Goal: Task Accomplishment & Management: Manage account settings

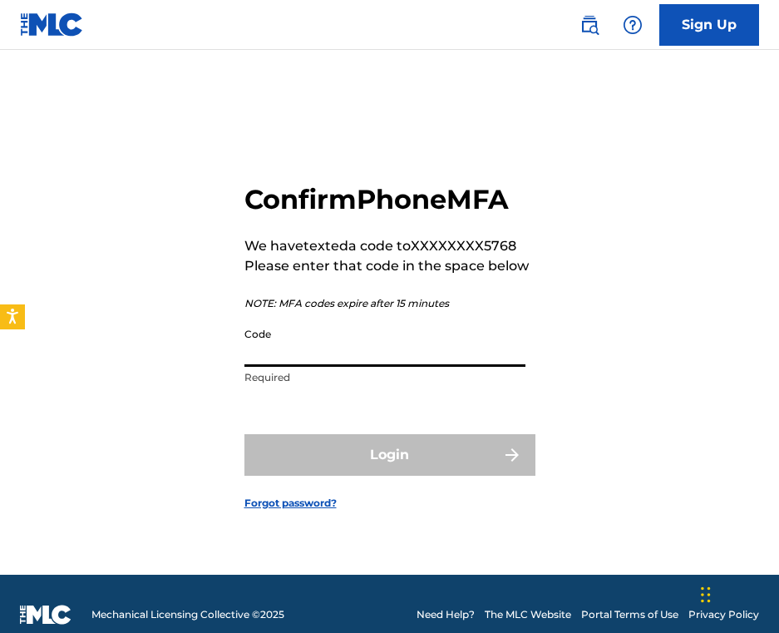
click at [469, 348] on input "Code" at bounding box center [384, 342] width 281 height 47
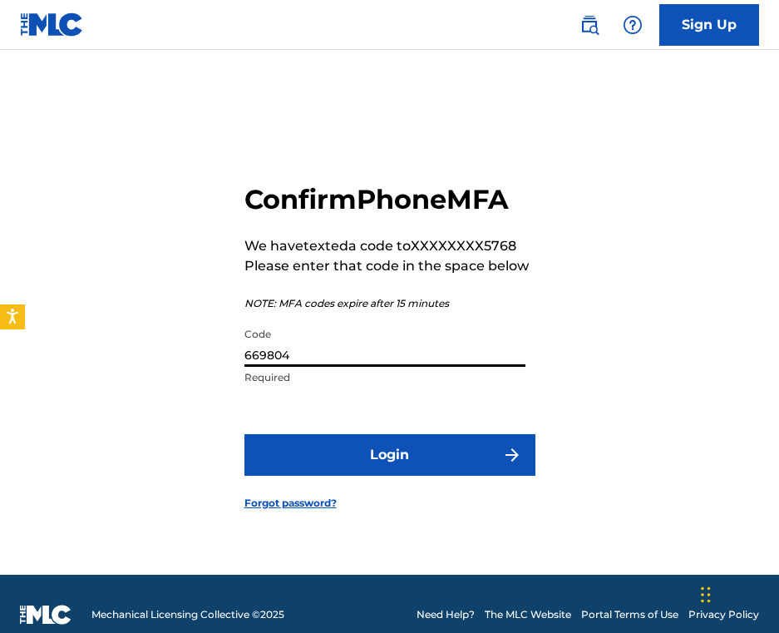
type input "669804"
click at [389, 454] on button "Login" at bounding box center [389, 455] width 291 height 42
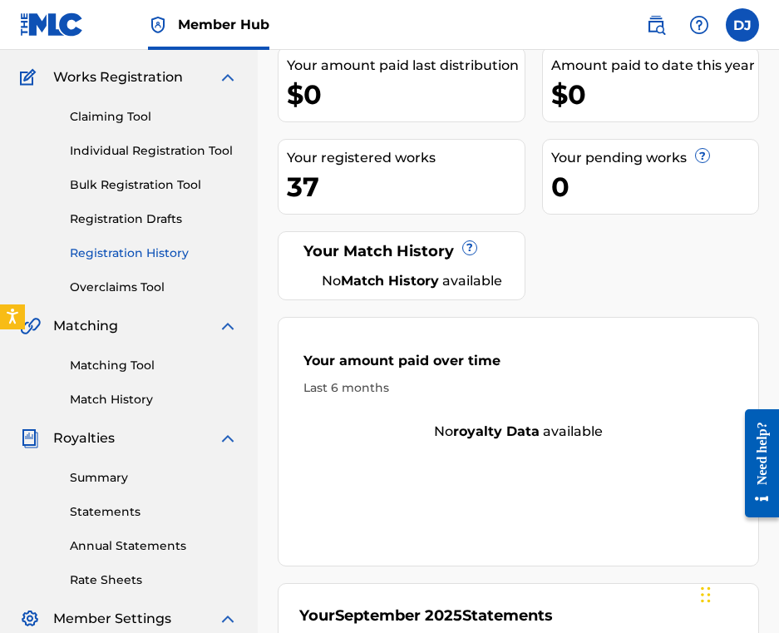
scroll to position [177, 0]
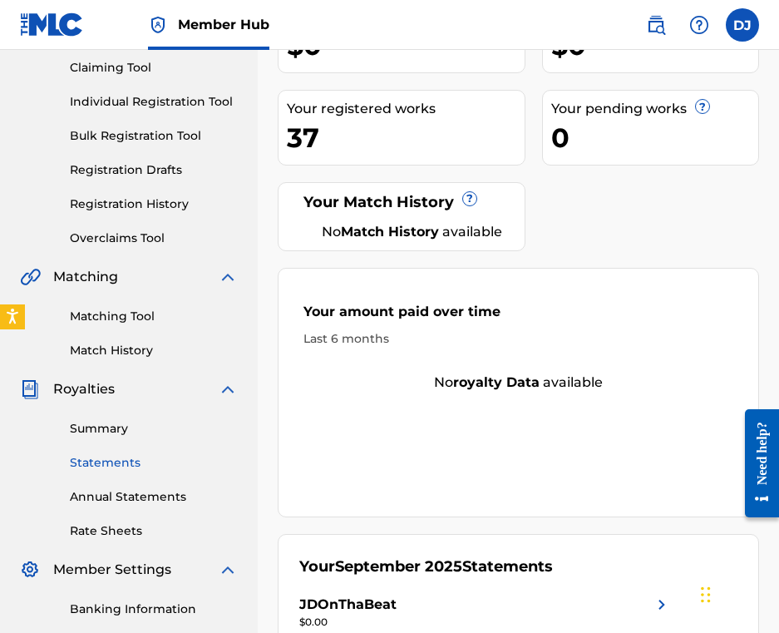
click at [129, 458] on link "Statements" at bounding box center [154, 462] width 168 height 17
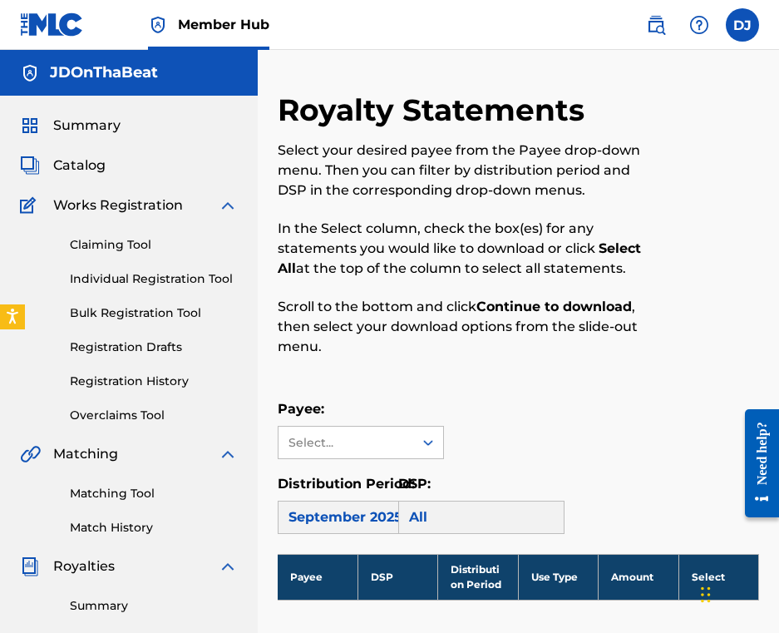
scroll to position [61, 1]
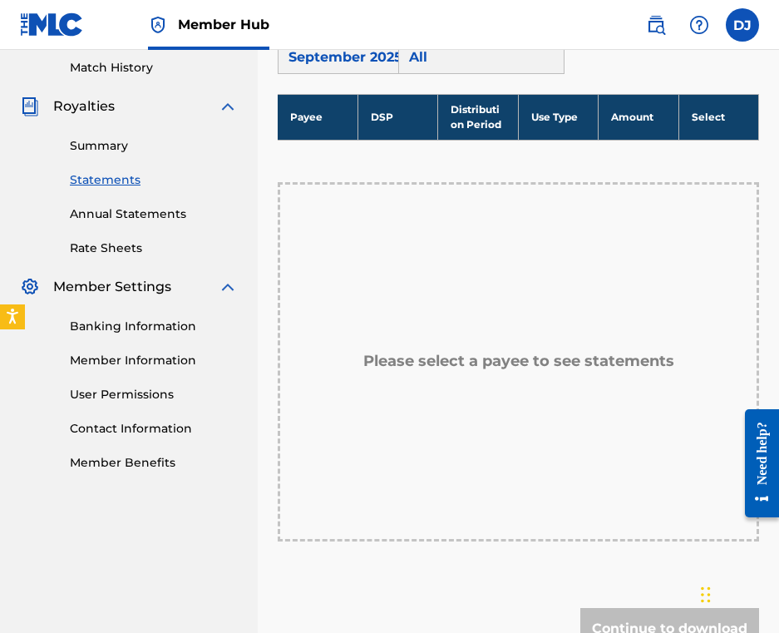
click at [516, 360] on h5 "Please select a payee to see statements" at bounding box center [518, 361] width 311 height 19
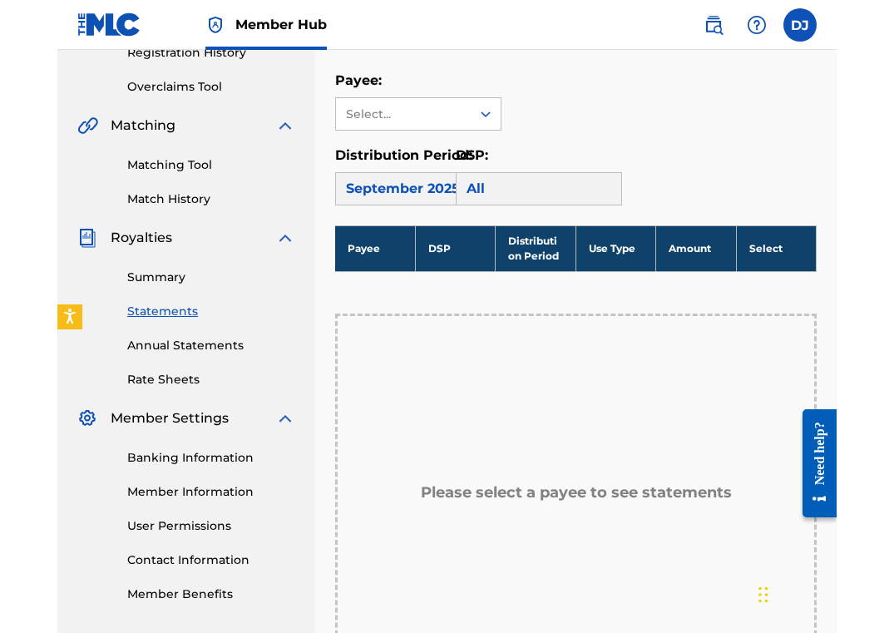
scroll to position [244, 0]
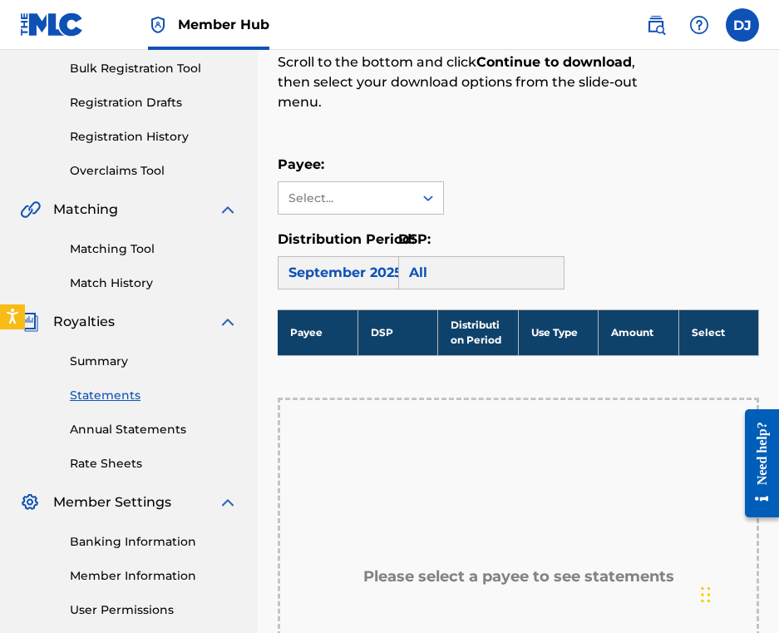
click at [517, 278] on div "All" at bounding box center [481, 272] width 166 height 33
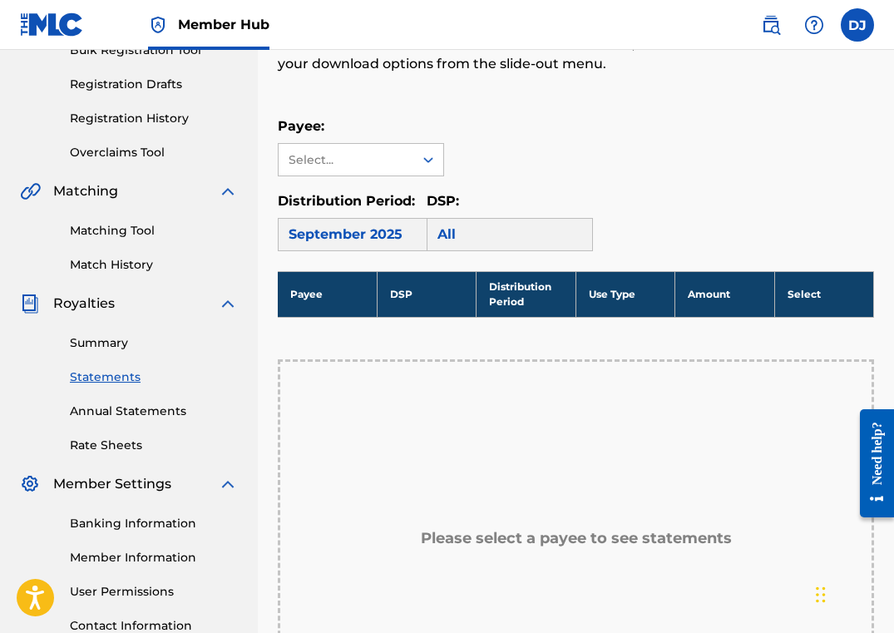
scroll to position [335, 0]
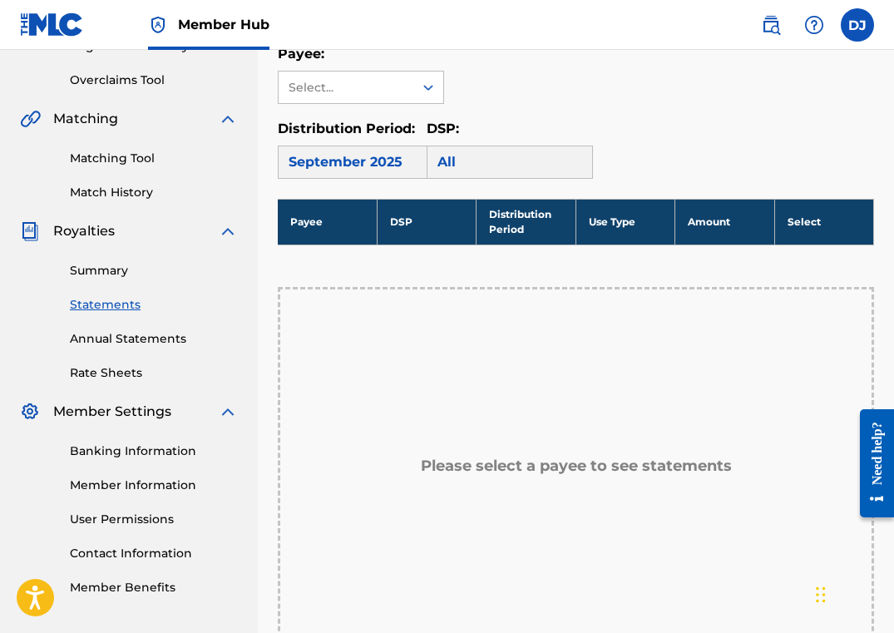
click at [510, 207] on th "Distribution Period" at bounding box center [525, 222] width 99 height 46
click at [429, 82] on icon at bounding box center [428, 87] width 17 height 17
click at [405, 116] on div "JDOnThaBeat" at bounding box center [360, 125] width 165 height 42
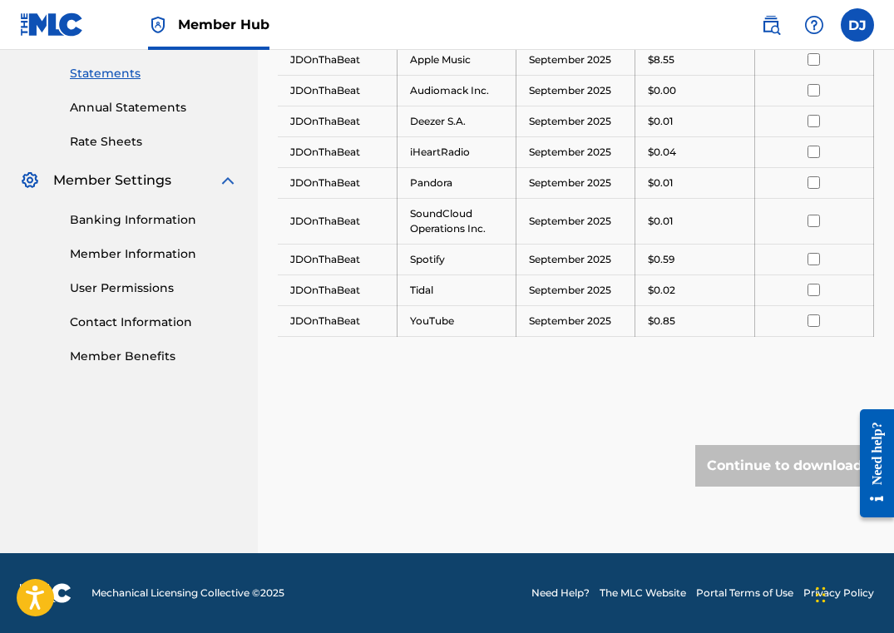
scroll to position [566, 0]
click at [745, 457] on div "Continue to download" at bounding box center [784, 466] width 179 height 42
click at [744, 462] on div "Continue to download" at bounding box center [784, 466] width 179 height 42
click at [778, 320] on input "checkbox" at bounding box center [813, 320] width 12 height 12
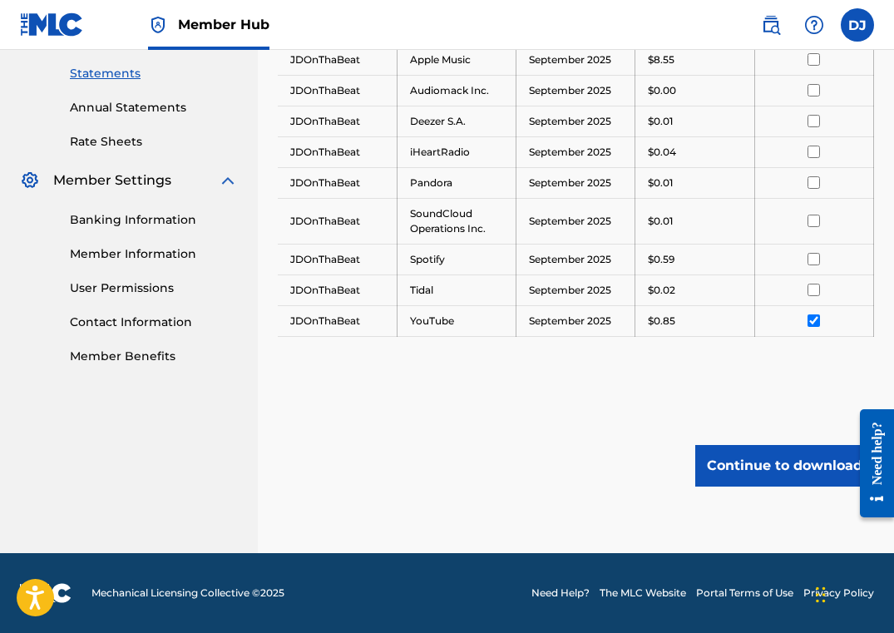
click at [778, 288] on input "checkbox" at bounding box center [813, 289] width 12 height 12
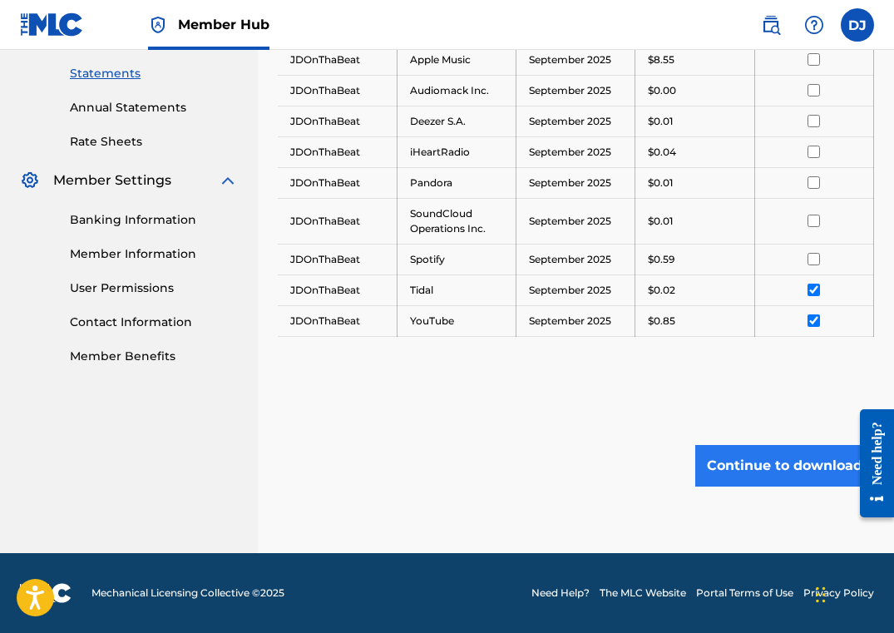
click at [755, 450] on button "Continue to download" at bounding box center [784, 466] width 179 height 42
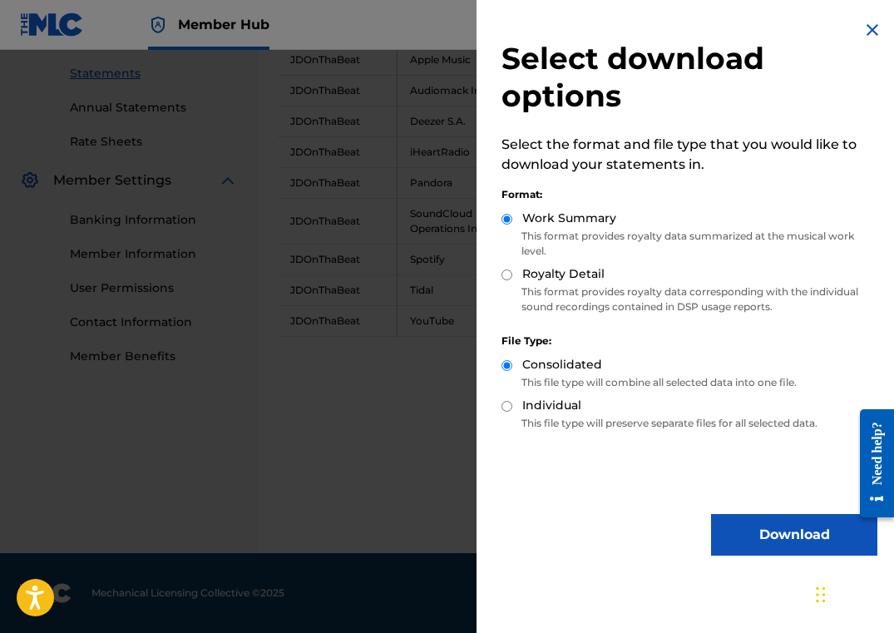
click at [778, 27] on img at bounding box center [872, 30] width 20 height 20
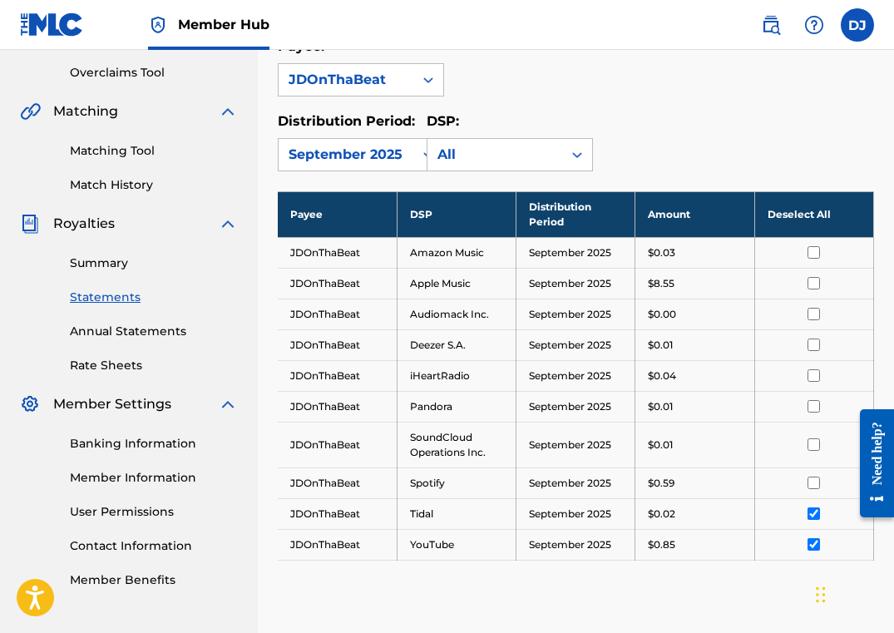
scroll to position [345, 0]
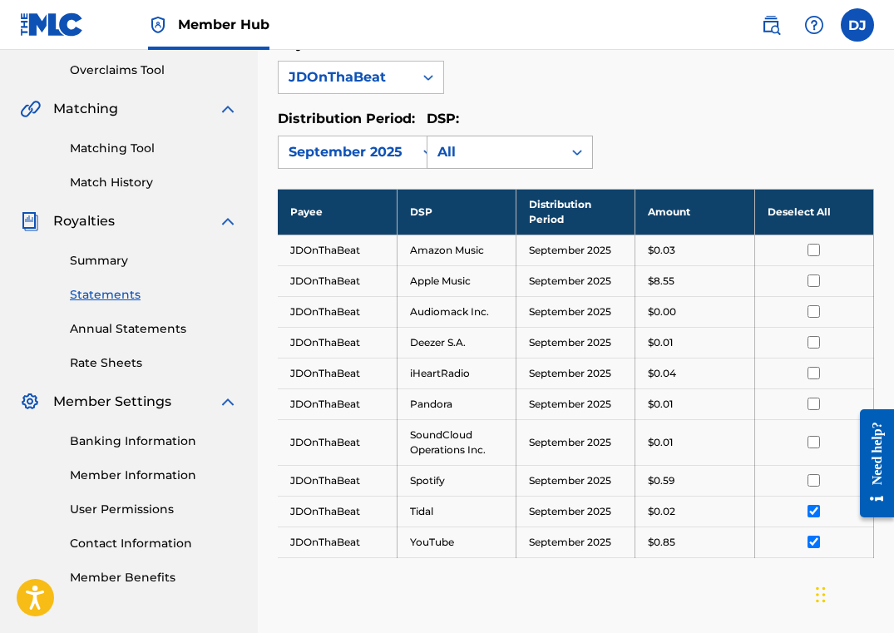
click at [549, 150] on div "All" at bounding box center [494, 152] width 115 height 20
click at [526, 157] on div "All" at bounding box center [494, 152] width 115 height 20
click at [389, 143] on div "September 2025" at bounding box center [345, 152] width 115 height 20
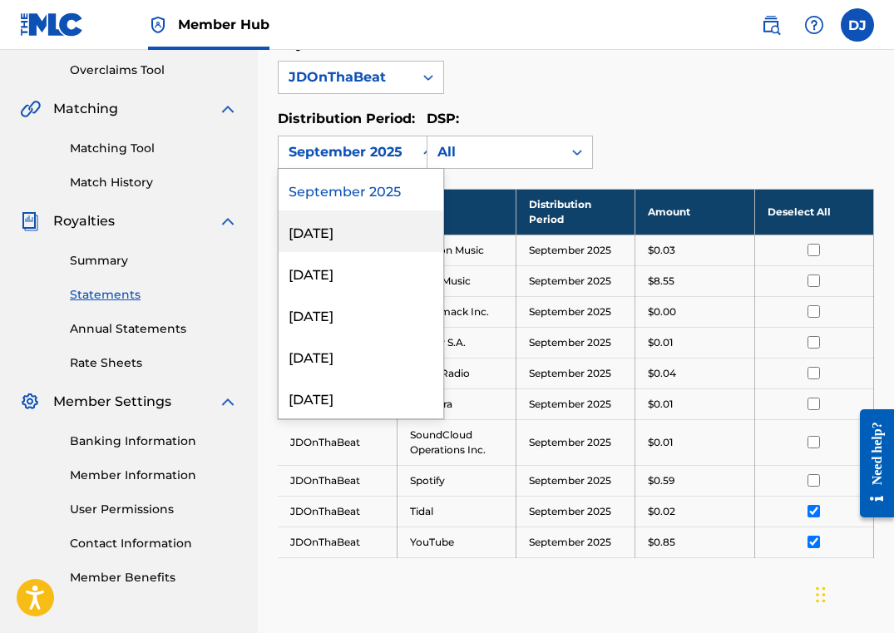
click at [351, 230] on div "[DATE]" at bounding box center [360, 231] width 165 height 42
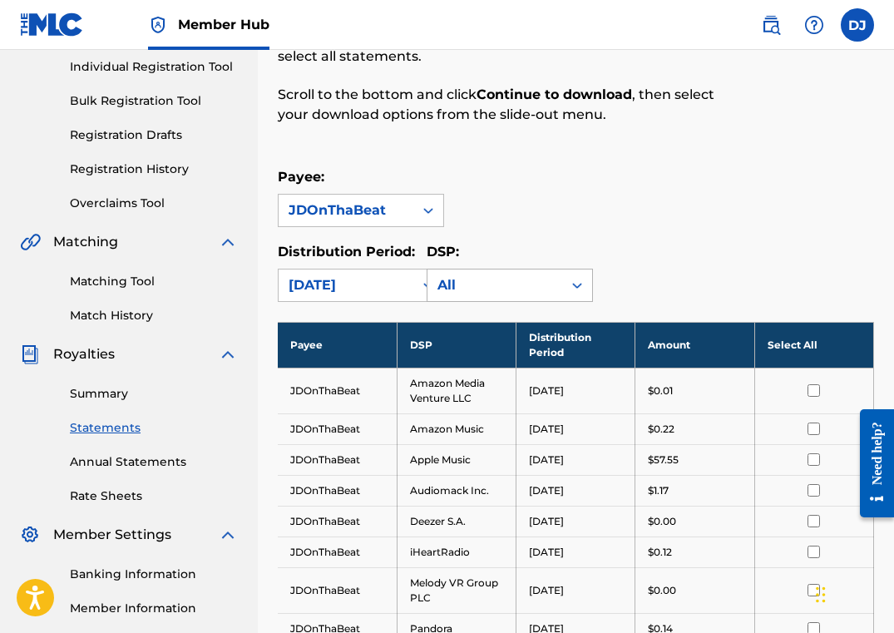
scroll to position [204, 0]
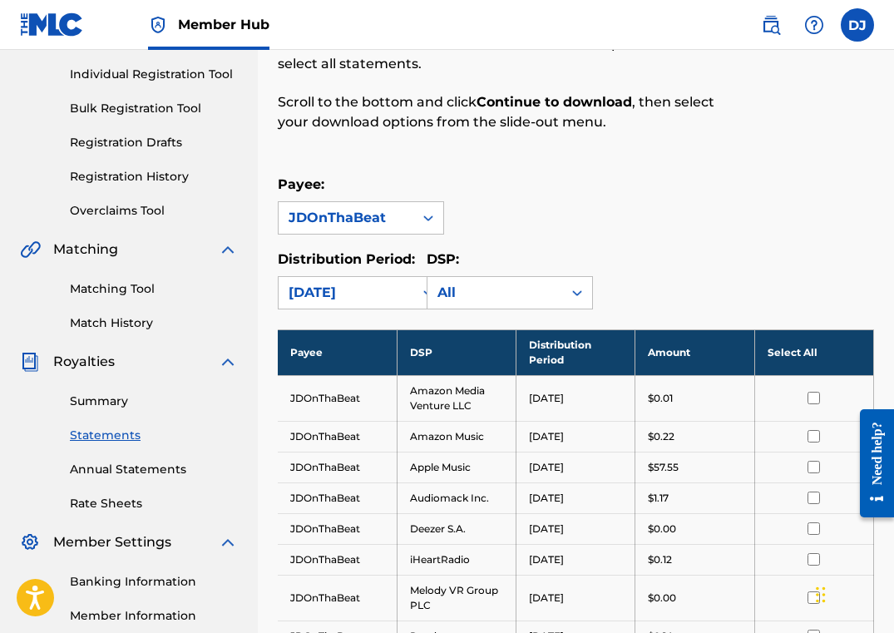
click at [380, 288] on div "[DATE]" at bounding box center [345, 293] width 115 height 20
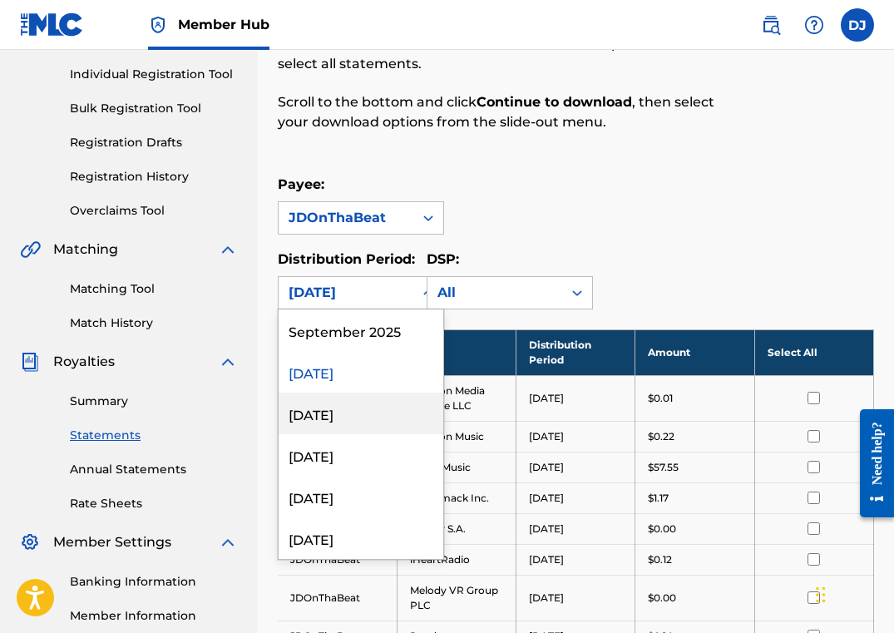
click at [348, 411] on div "[DATE]" at bounding box center [360, 413] width 165 height 42
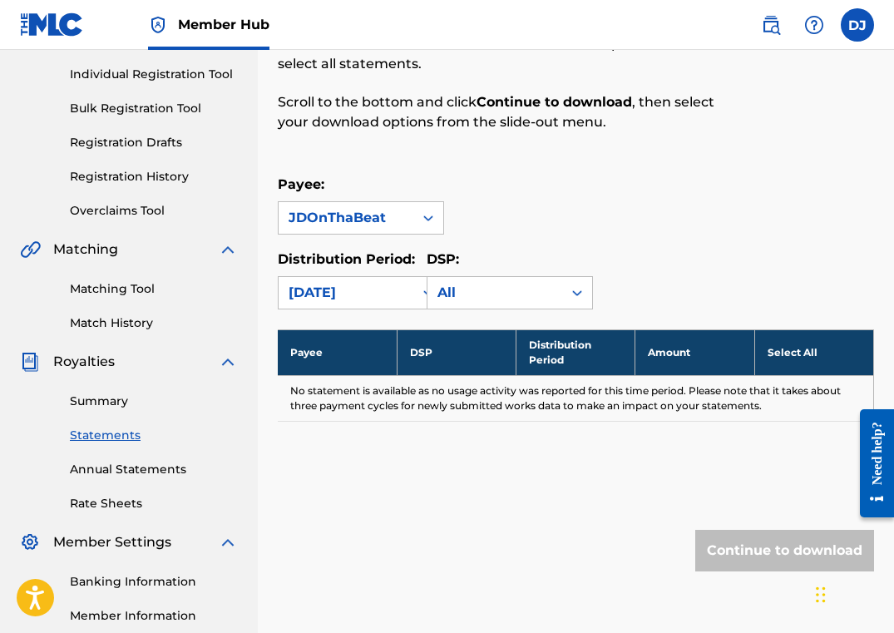
click at [389, 298] on div "[DATE]" at bounding box center [345, 293] width 115 height 20
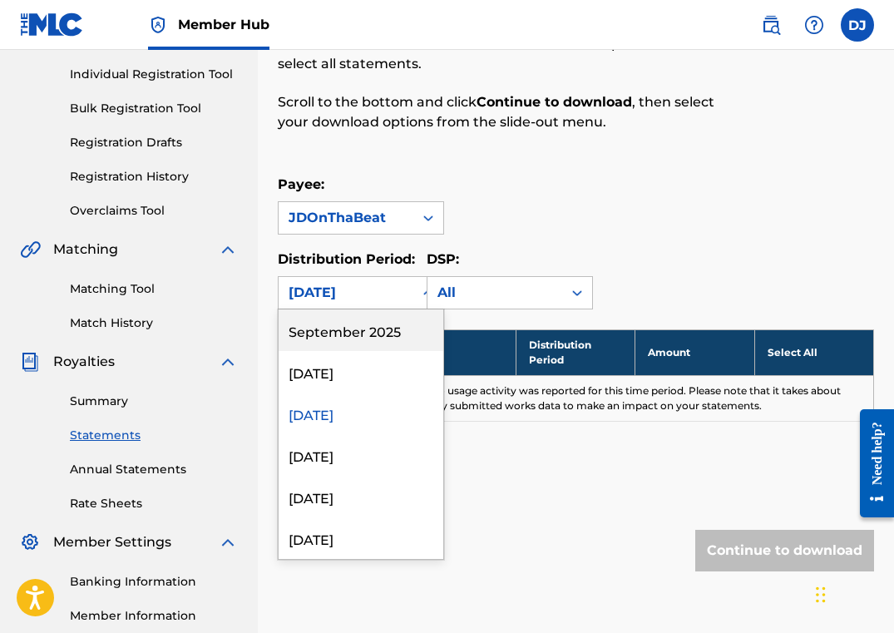
click at [382, 313] on div "September 2025" at bounding box center [360, 330] width 165 height 42
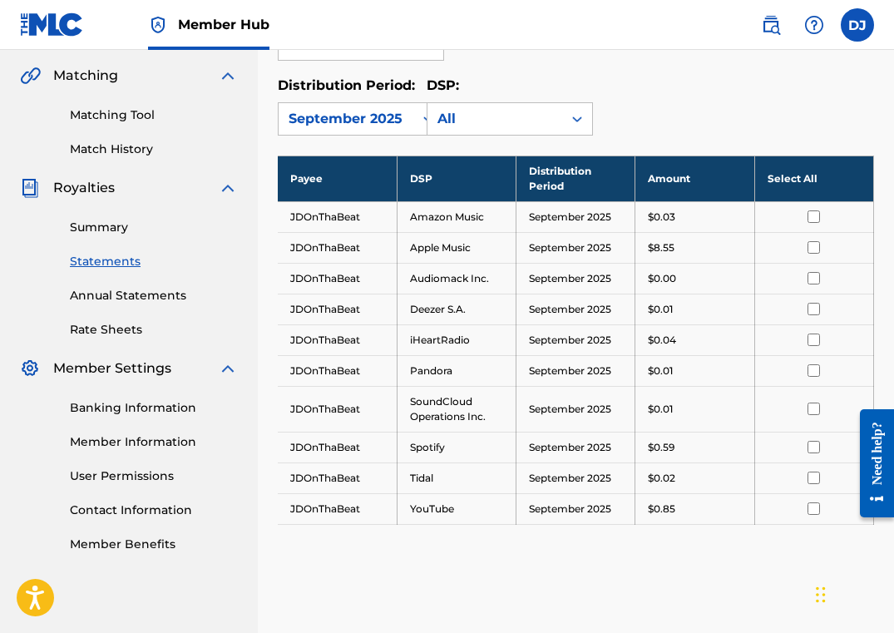
scroll to position [397, 0]
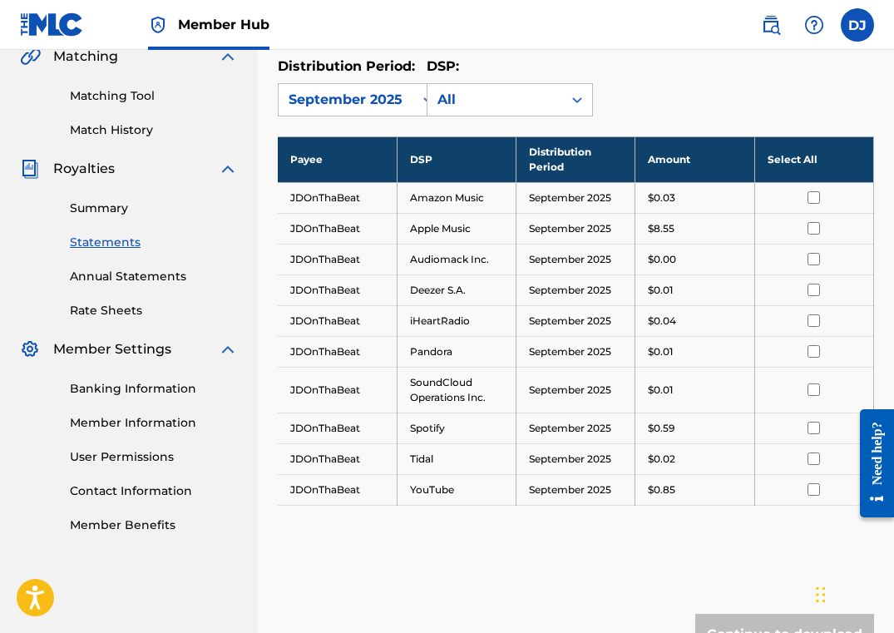
click at [129, 242] on link "Statements" at bounding box center [154, 242] width 168 height 17
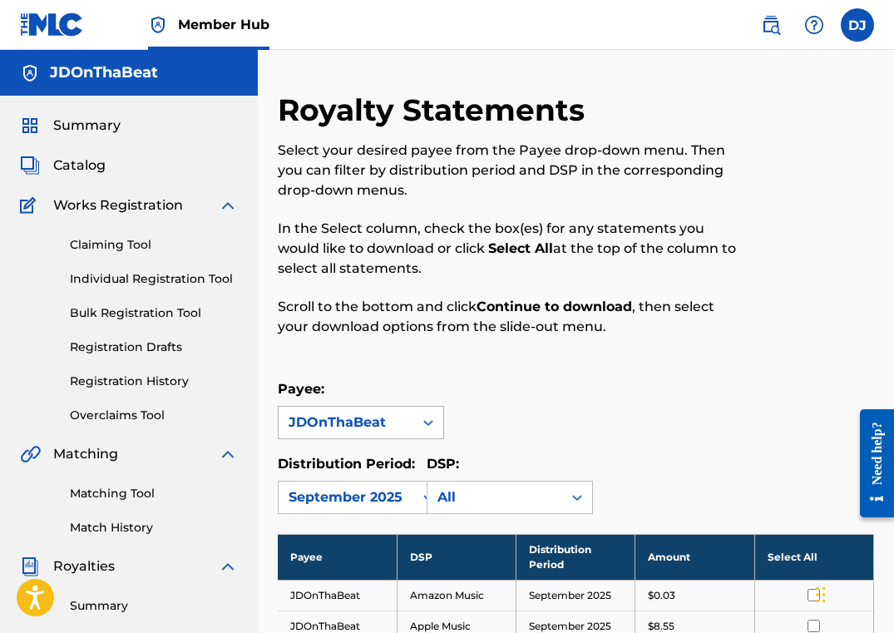
click at [420, 412] on div at bounding box center [428, 422] width 30 height 30
click at [421, 379] on p "Payee:" at bounding box center [361, 389] width 166 height 20
click at [518, 239] on p "In the Select column, check the box(es) for any statements you would like to do…" at bounding box center [507, 249] width 459 height 60
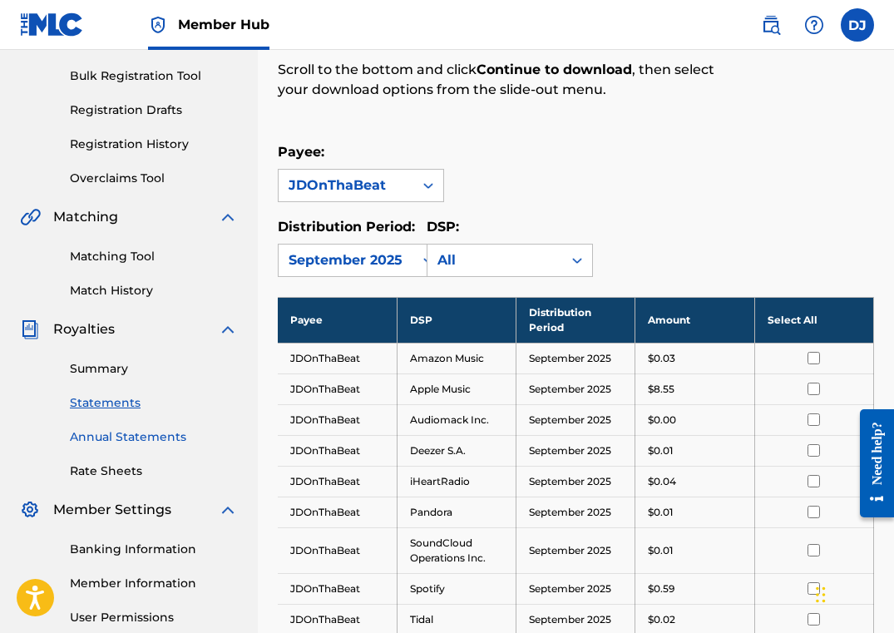
scroll to position [252, 0]
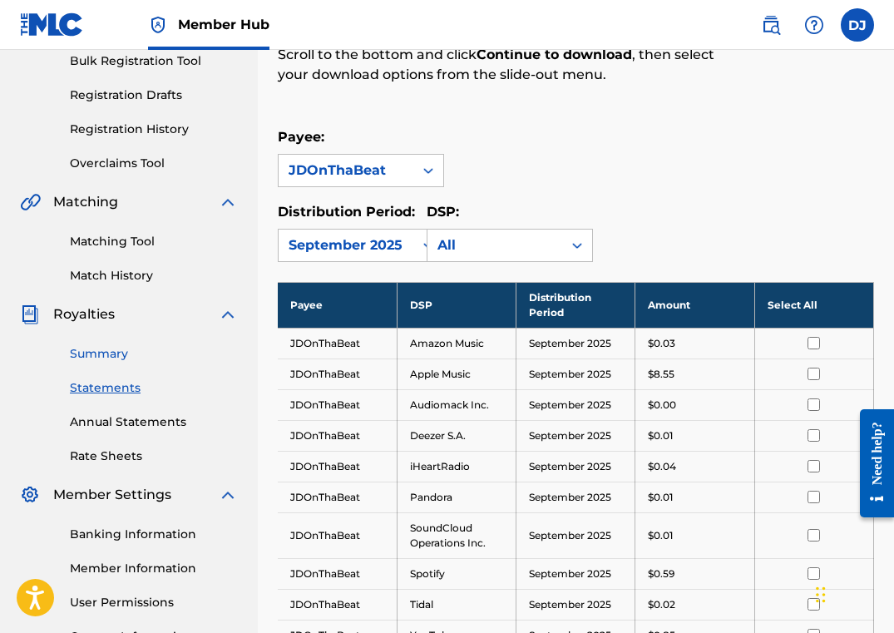
click at [133, 347] on link "Summary" at bounding box center [154, 353] width 168 height 17
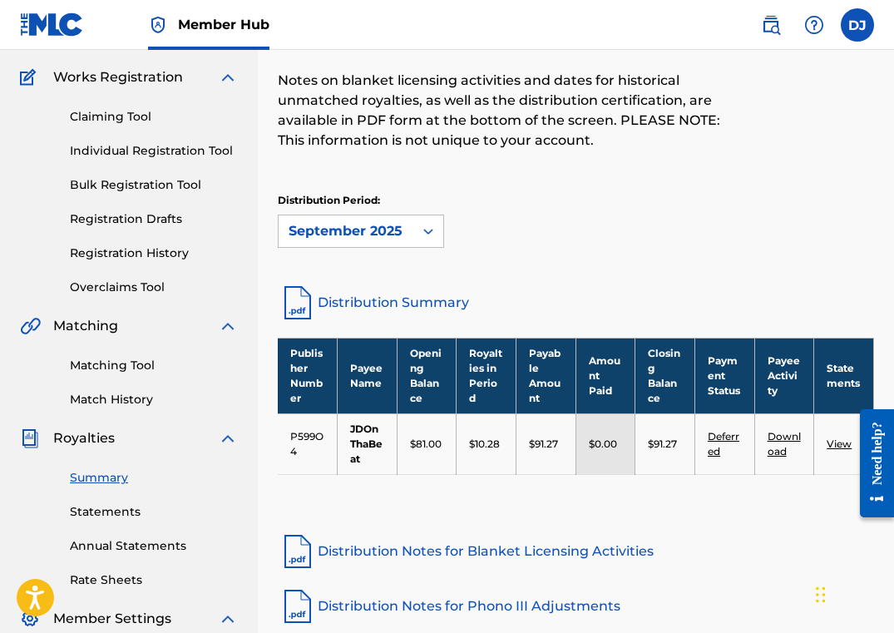
scroll to position [131, 0]
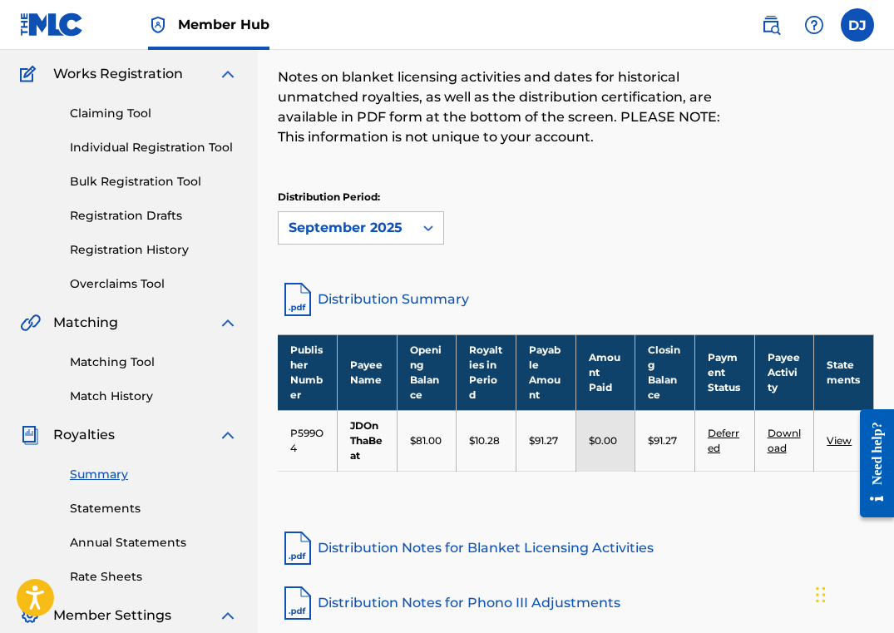
click at [778, 442] on link "View" at bounding box center [838, 440] width 25 height 12
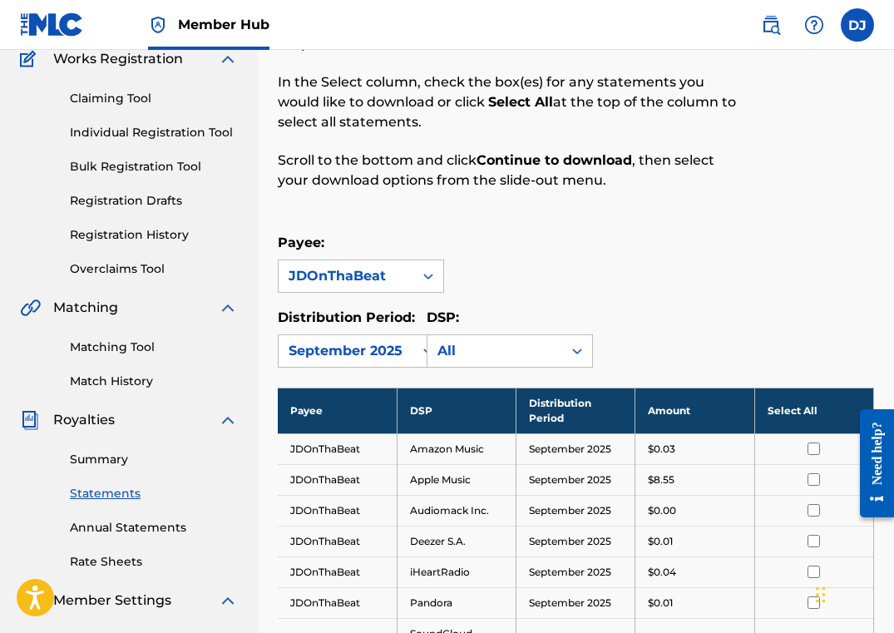
scroll to position [155, 0]
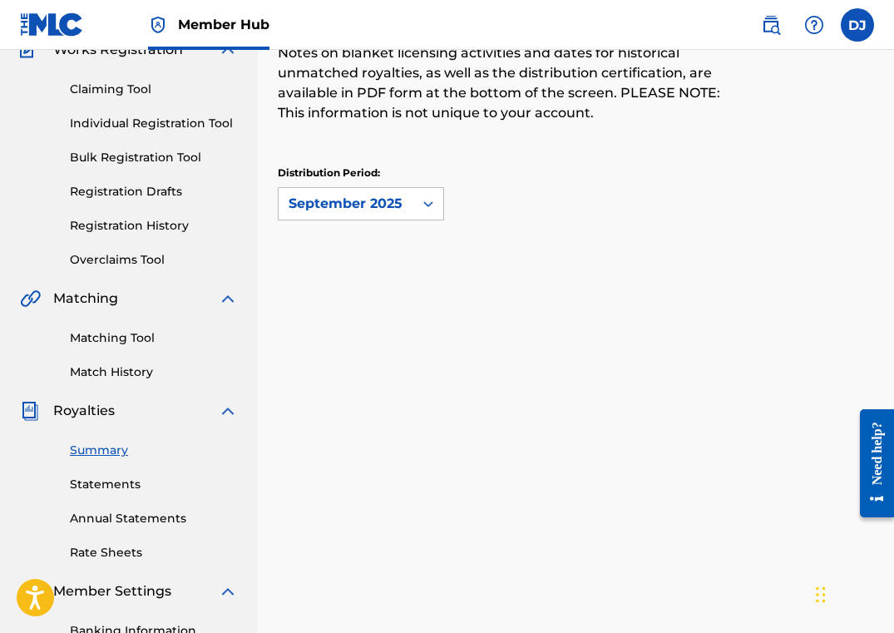
scroll to position [131, 0]
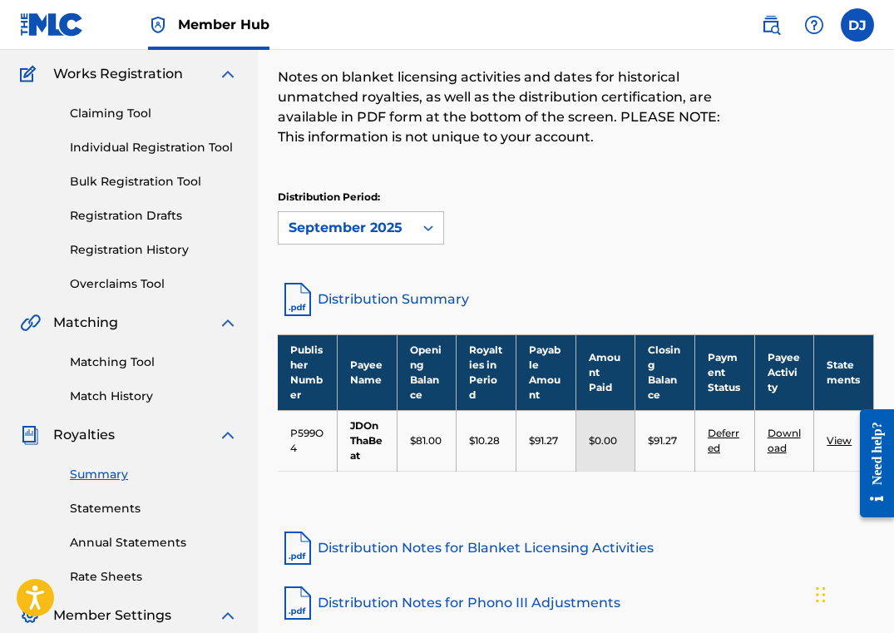
click at [436, 303] on link "Distribution Summary" at bounding box center [576, 299] width 596 height 40
click at [720, 435] on link "Deferred" at bounding box center [723, 439] width 32 height 27
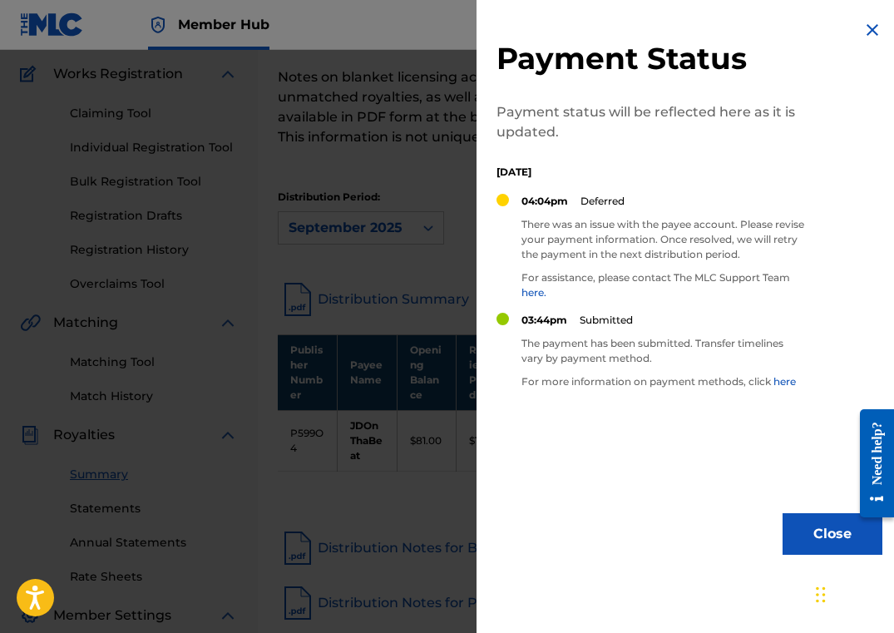
click at [628, 337] on p "The payment has been submitted. Transfer timelines vary by payment method." at bounding box center [662, 351] width 283 height 30
click at [778, 378] on link "here" at bounding box center [784, 381] width 22 height 12
click at [778, 27] on img at bounding box center [872, 30] width 20 height 20
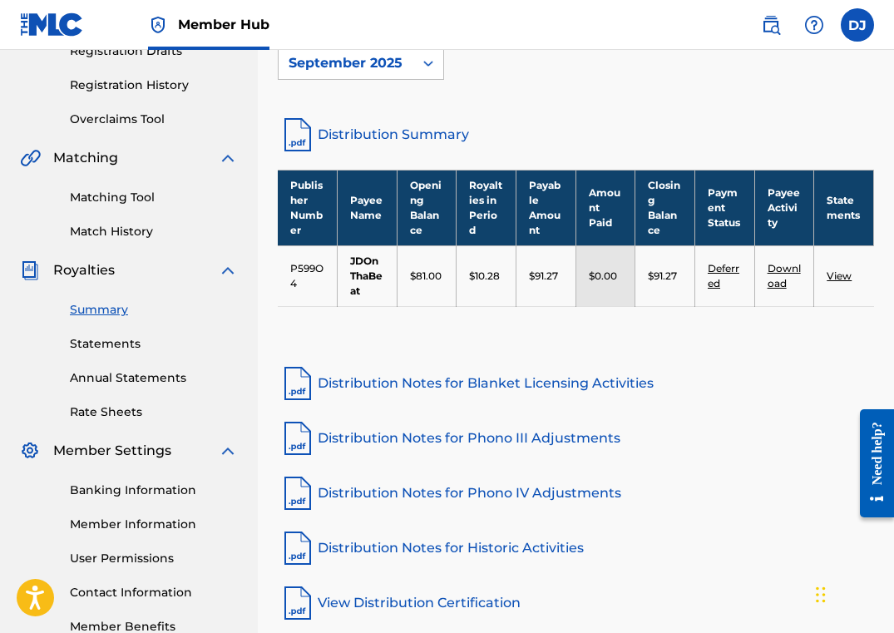
scroll to position [314, 0]
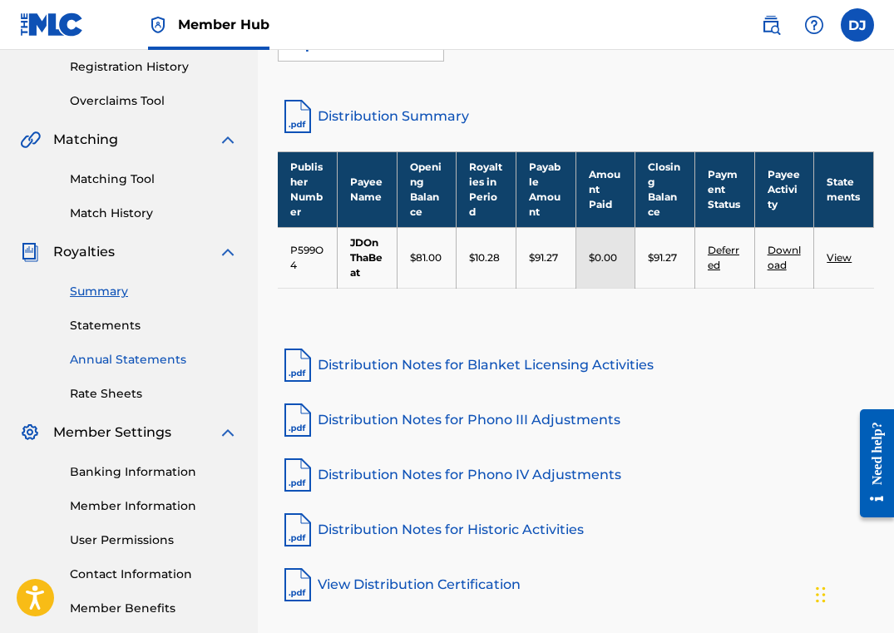
click at [162, 365] on link "Annual Statements" at bounding box center [154, 359] width 168 height 17
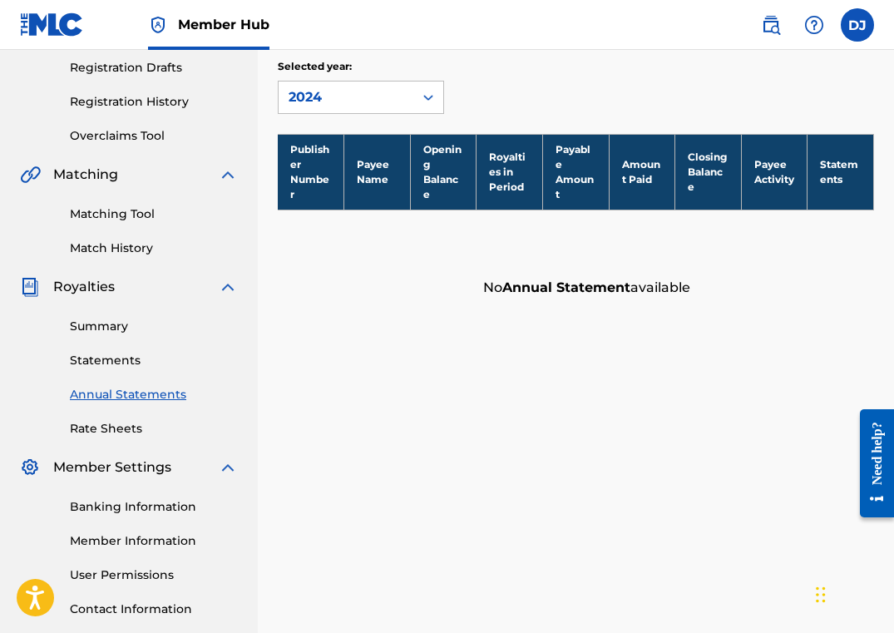
scroll to position [358, 0]
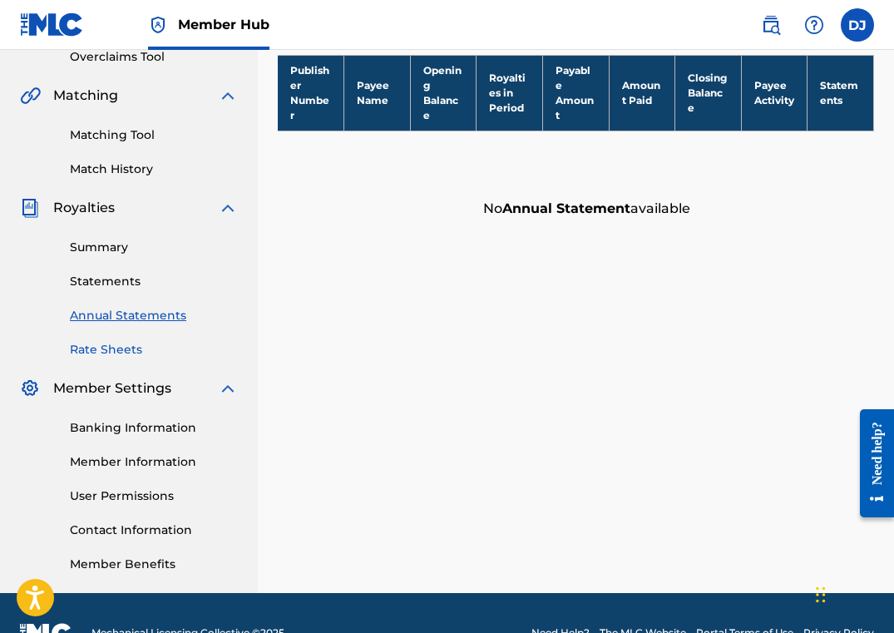
click at [124, 351] on link "Rate Sheets" at bounding box center [154, 349] width 168 height 17
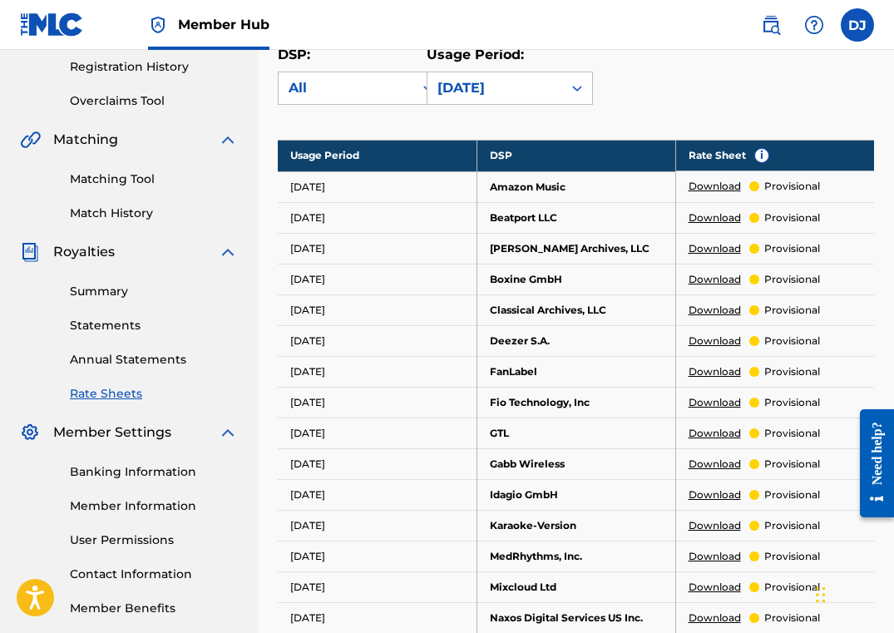
scroll to position [323, 0]
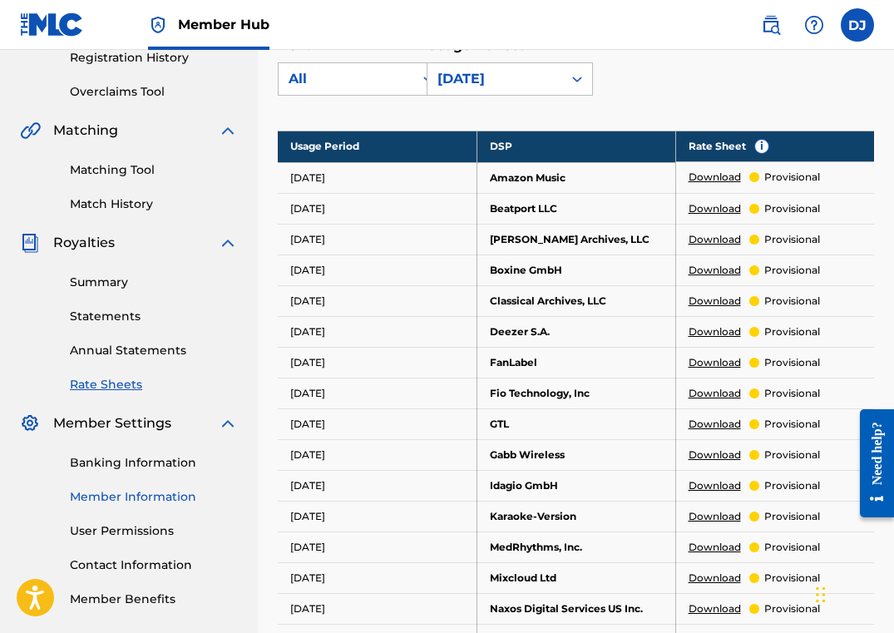
click at [123, 500] on link "Member Information" at bounding box center [154, 496] width 168 height 17
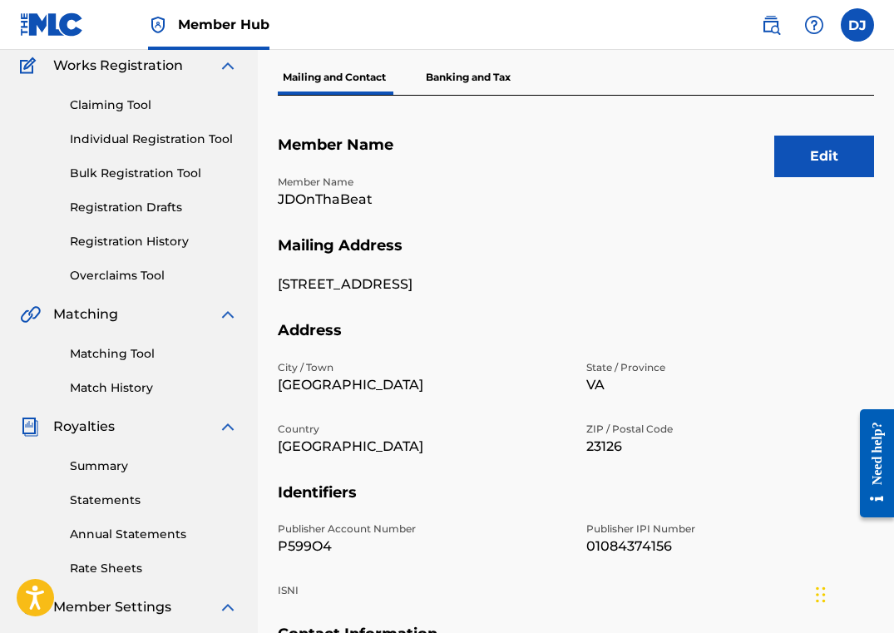
scroll to position [121, 0]
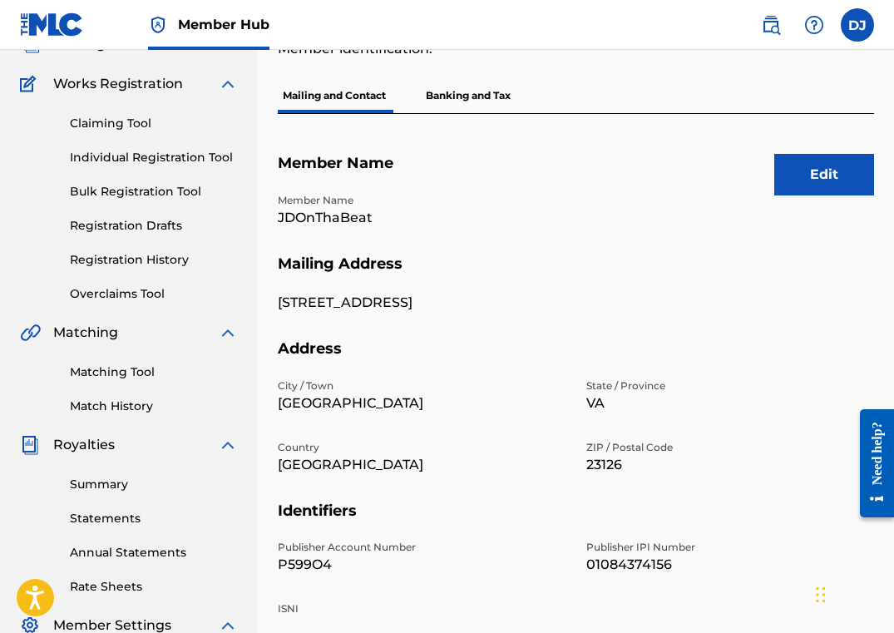
click at [493, 102] on p "Banking and Tax" at bounding box center [468, 95] width 95 height 35
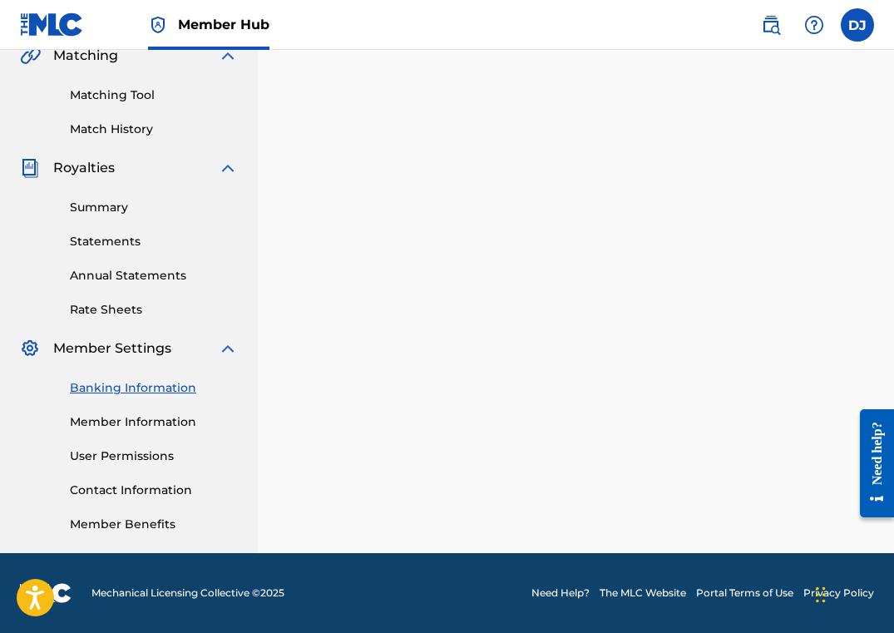
scroll to position [398, 0]
click at [183, 388] on link "Banking Information" at bounding box center [154, 387] width 168 height 17
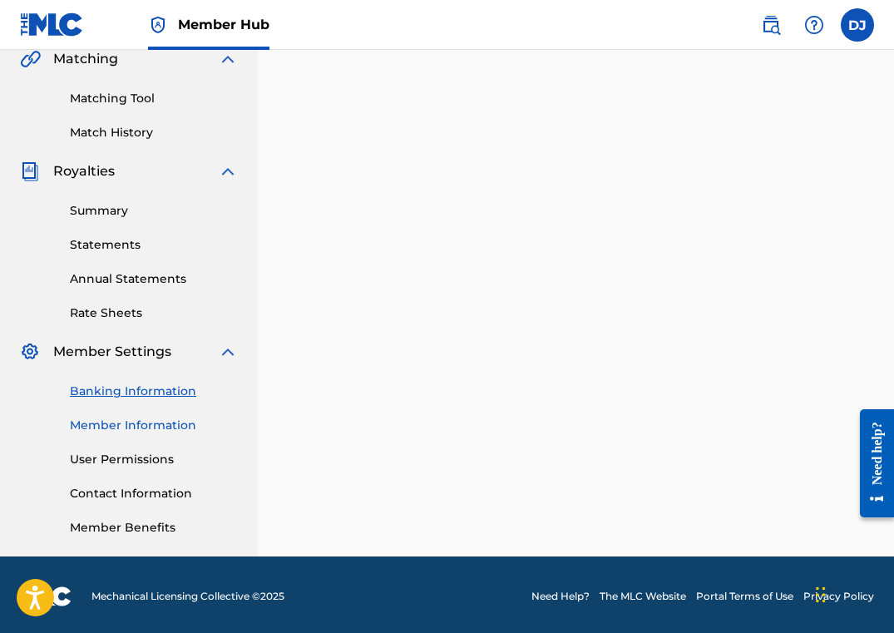
click at [164, 418] on link "Member Information" at bounding box center [154, 424] width 168 height 17
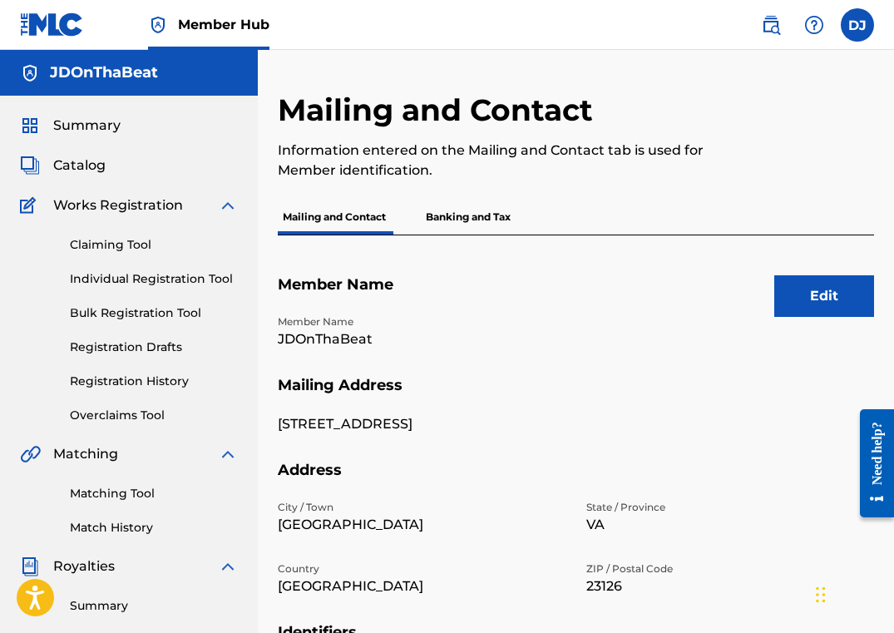
click at [447, 223] on p "Banking and Tax" at bounding box center [468, 217] width 95 height 35
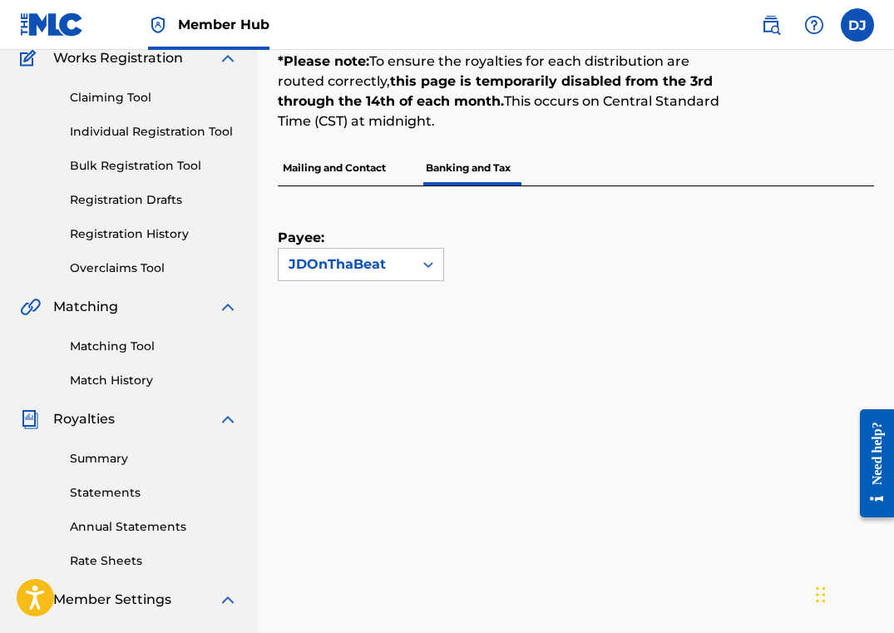
scroll to position [137, 0]
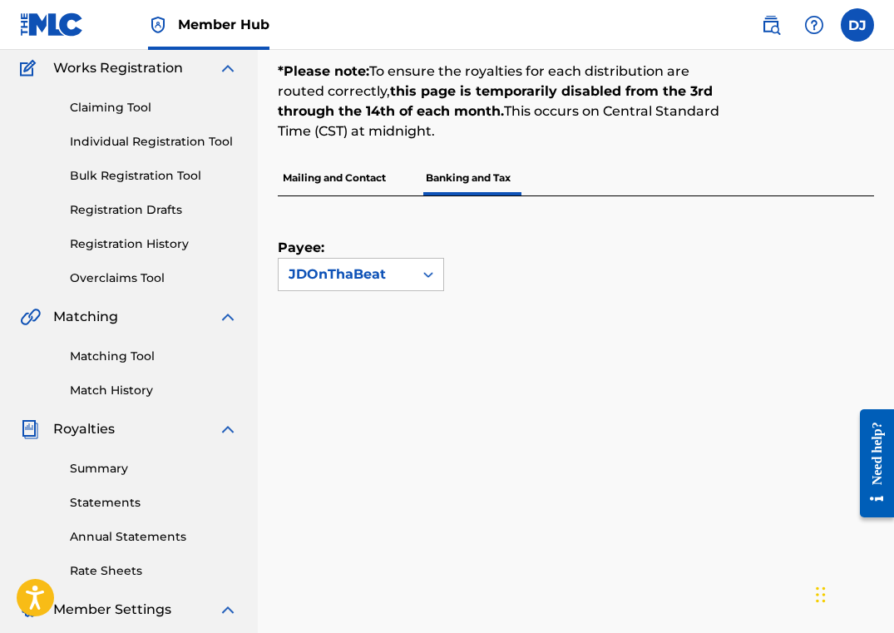
click at [478, 190] on p "Banking and Tax" at bounding box center [468, 177] width 95 height 35
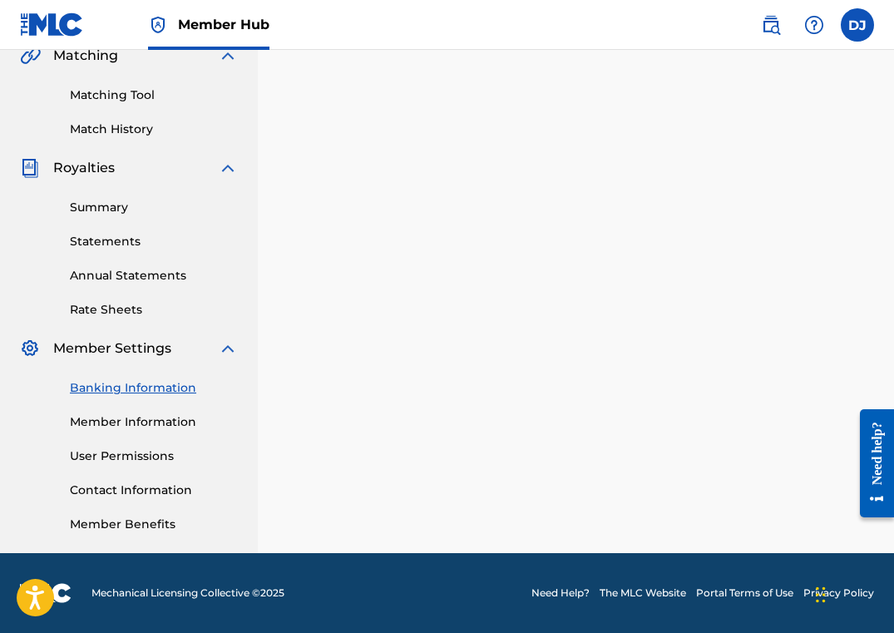
scroll to position [398, 0]
click at [149, 487] on link "Contact Information" at bounding box center [154, 489] width 168 height 17
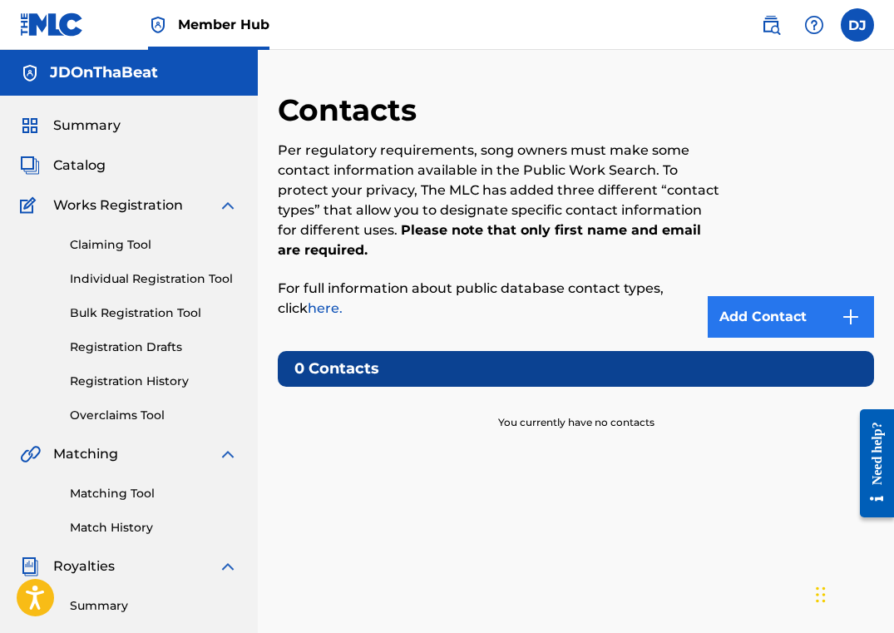
click at [756, 314] on link "Add Contact" at bounding box center [790, 317] width 166 height 42
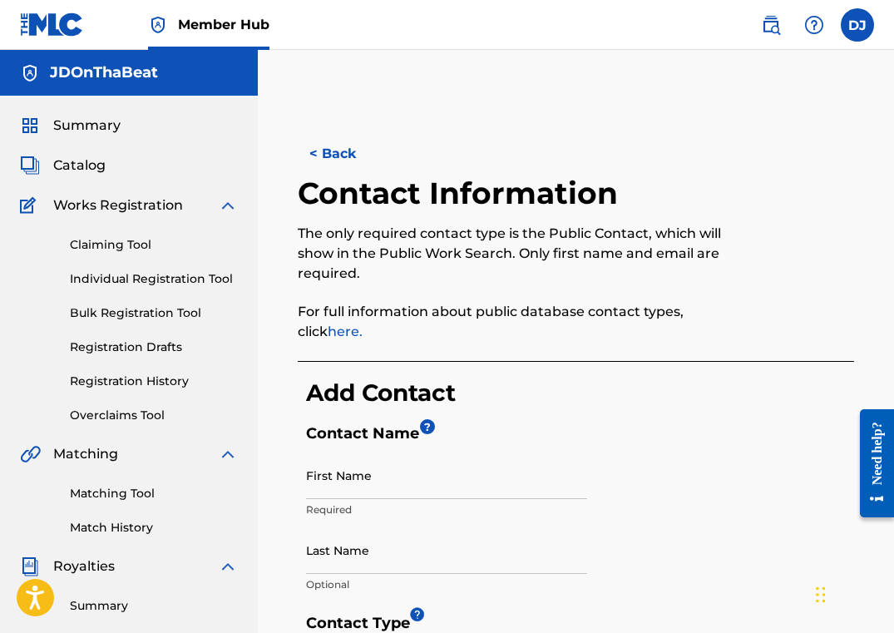
click at [521, 500] on div "First Name Required" at bounding box center [446, 488] width 281 height 75
type input "Davin"
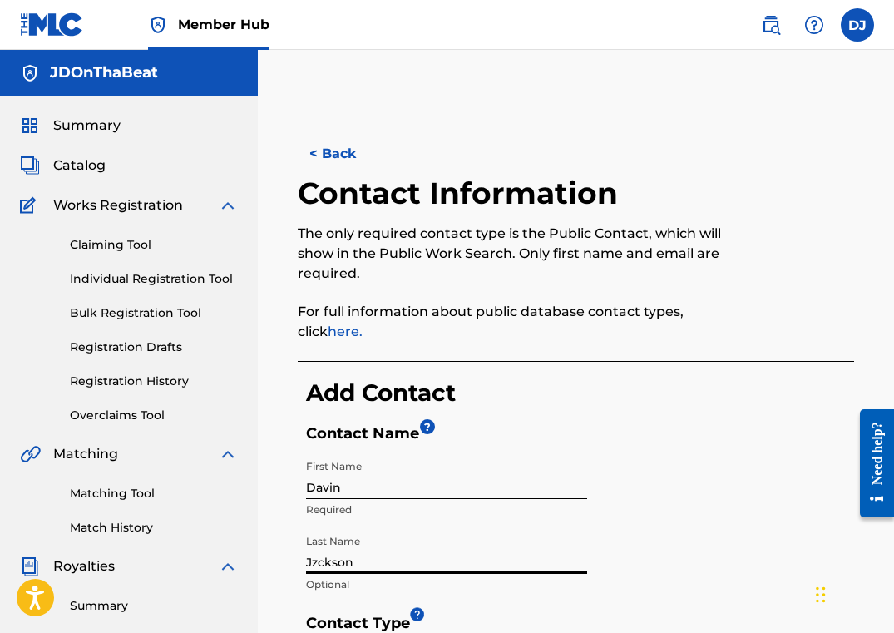
click at [316, 565] on input "Jzckson" at bounding box center [446, 549] width 281 height 47
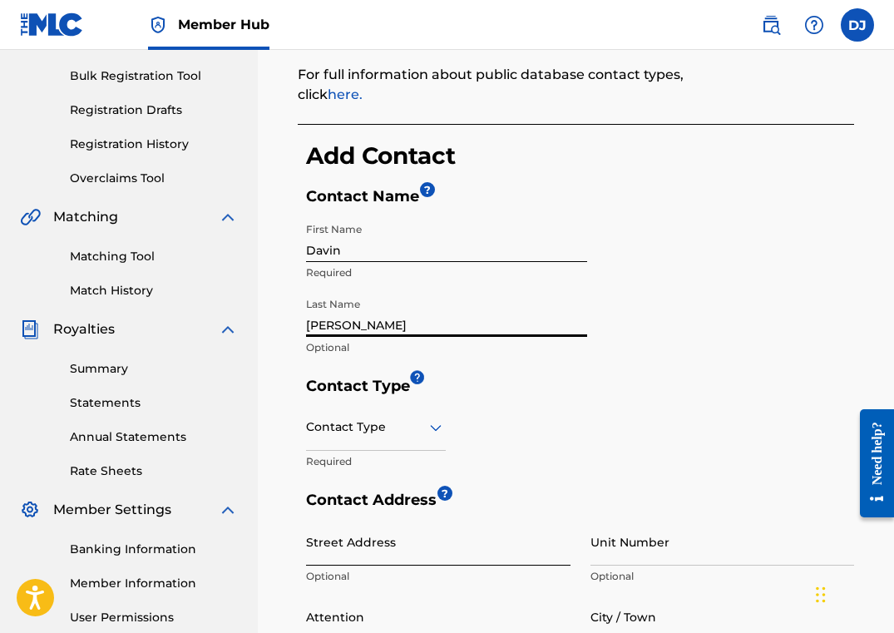
scroll to position [284, 0]
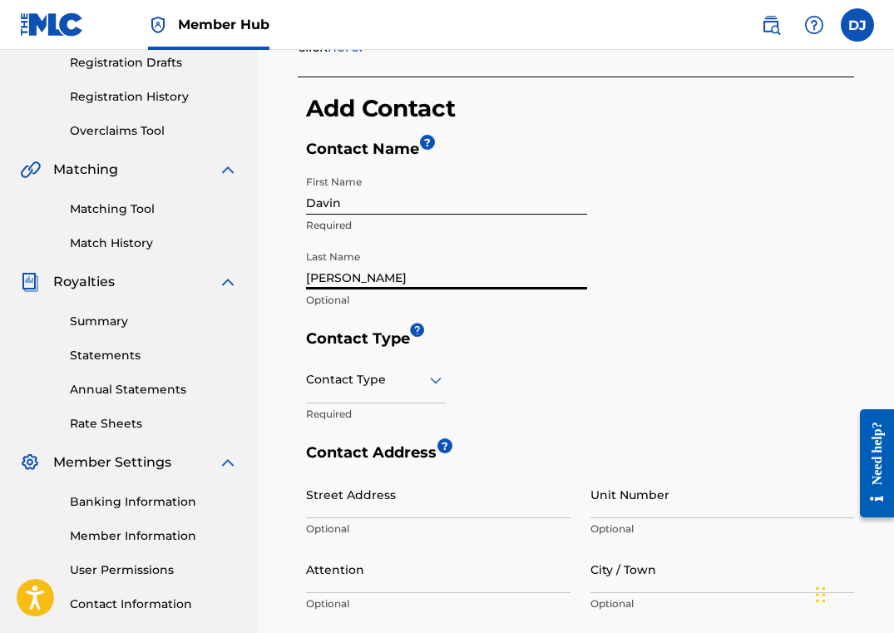
type input "[PERSON_NAME]"
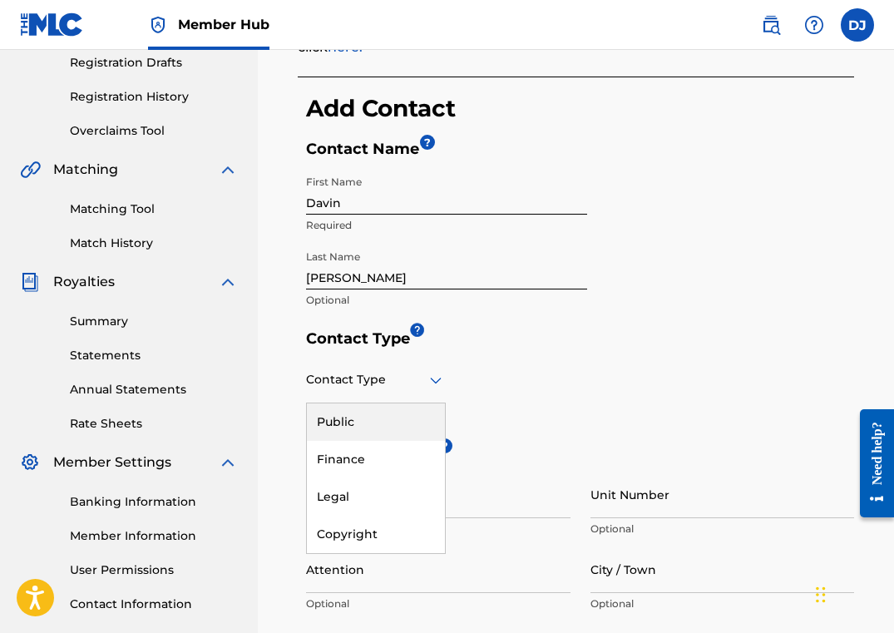
click at [415, 386] on div at bounding box center [376, 379] width 140 height 21
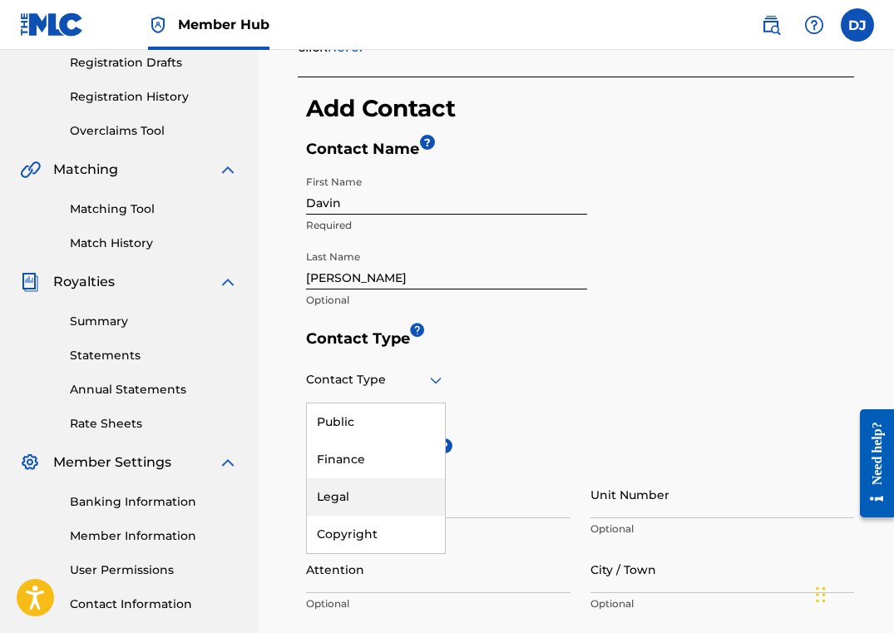
click at [376, 500] on div "Legal" at bounding box center [376, 496] width 138 height 37
click at [397, 392] on div "Legal" at bounding box center [376, 379] width 140 height 41
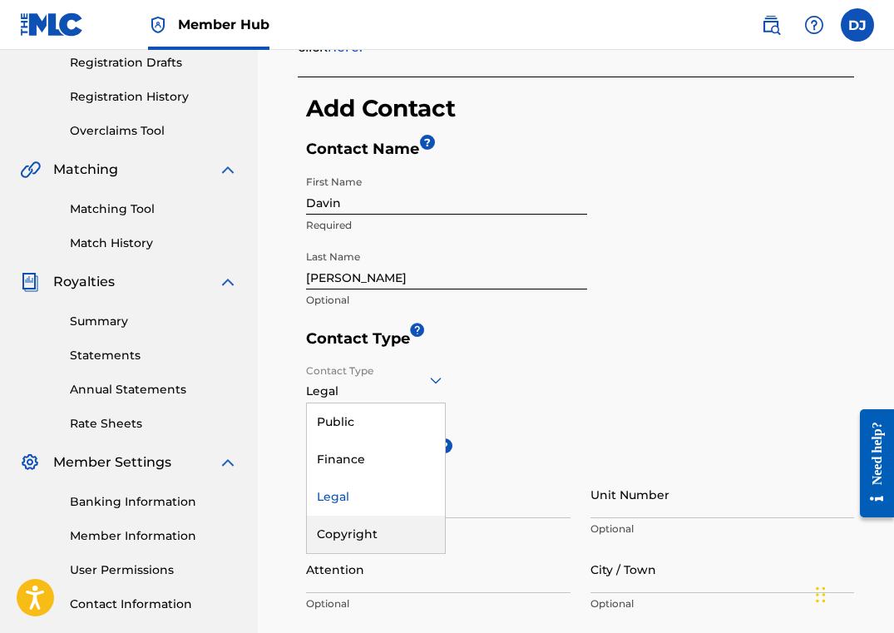
click at [356, 534] on div "Copyright" at bounding box center [376, 533] width 138 height 37
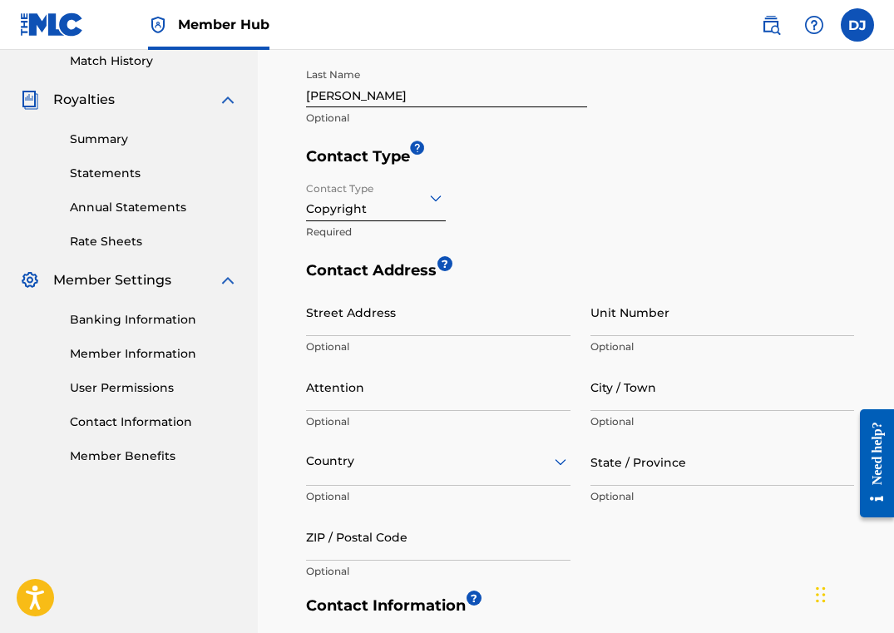
scroll to position [467, 0]
click at [160, 246] on link "Rate Sheets" at bounding box center [154, 240] width 168 height 17
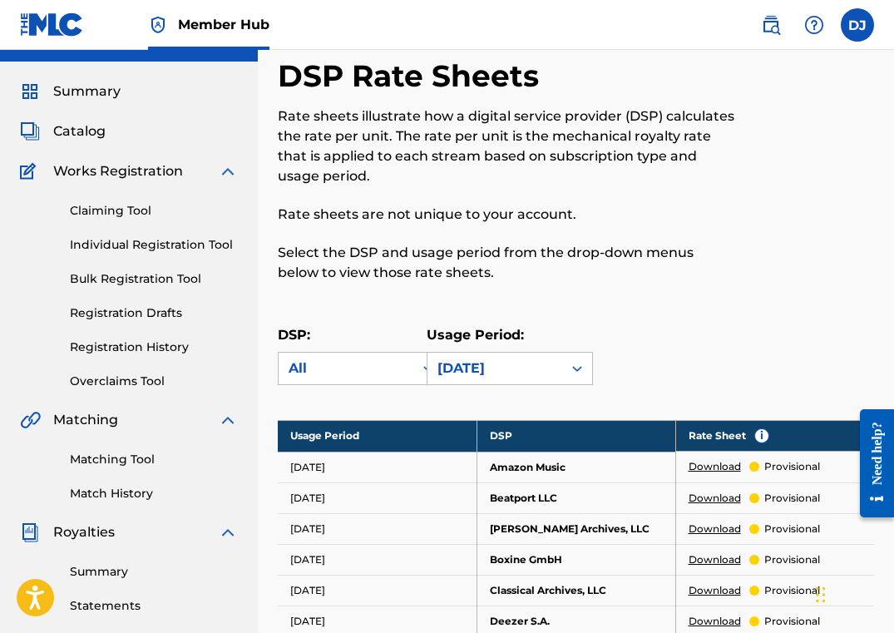
scroll to position [35, 0]
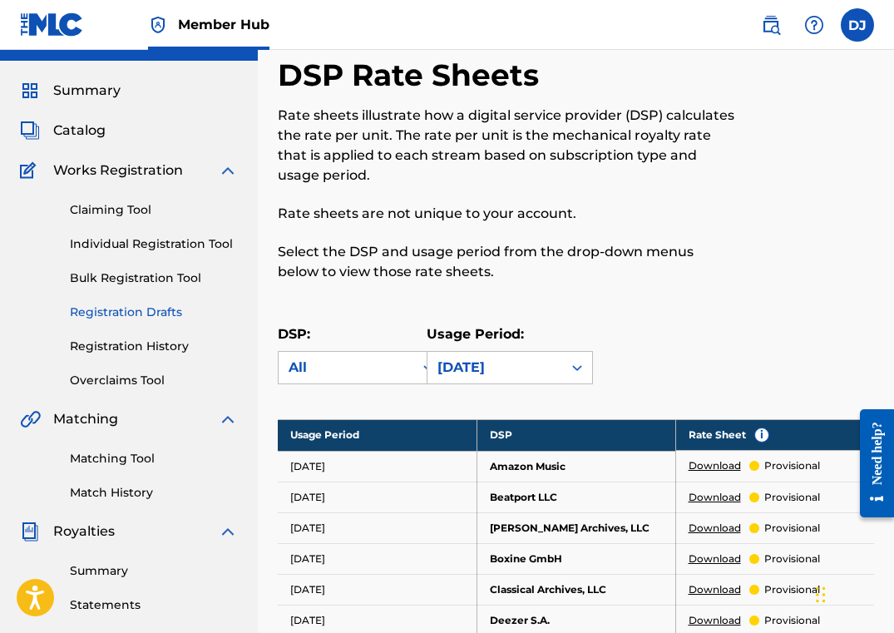
click at [179, 313] on link "Registration Drafts" at bounding box center [154, 311] width 168 height 17
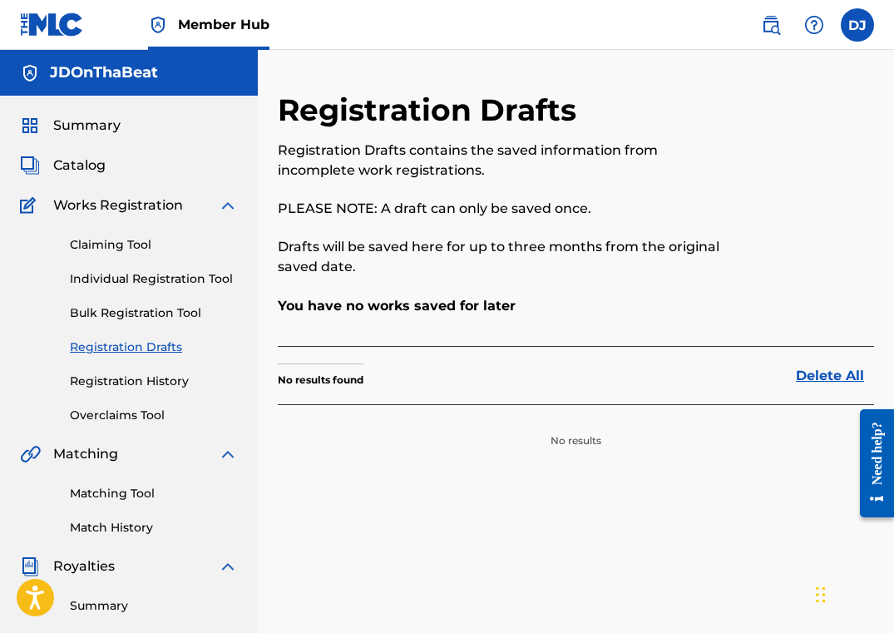
click at [160, 371] on div "Claiming Tool Individual Registration Tool Bulk Registration Tool Registration …" at bounding box center [129, 319] width 218 height 209
click at [159, 382] on link "Registration History" at bounding box center [154, 380] width 168 height 17
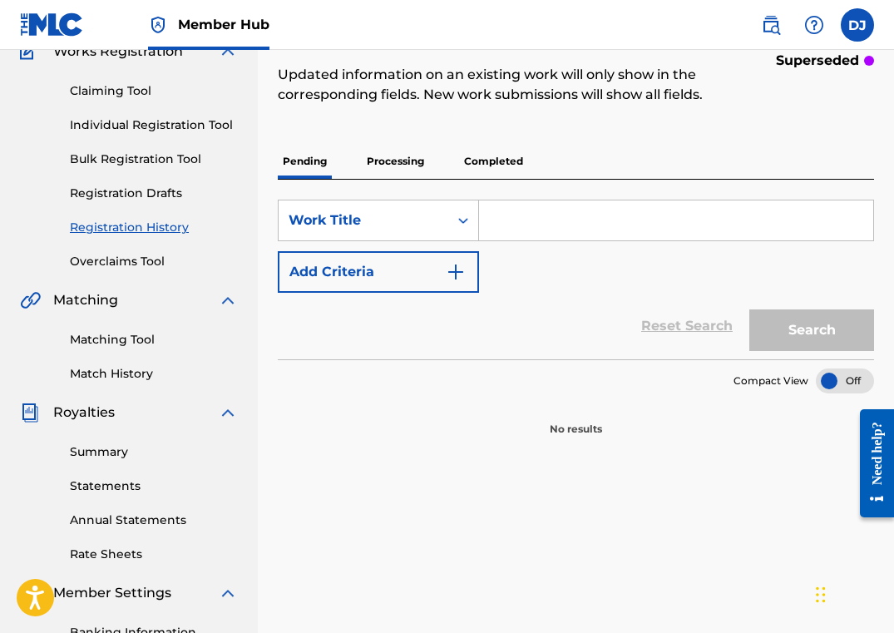
scroll to position [59, 0]
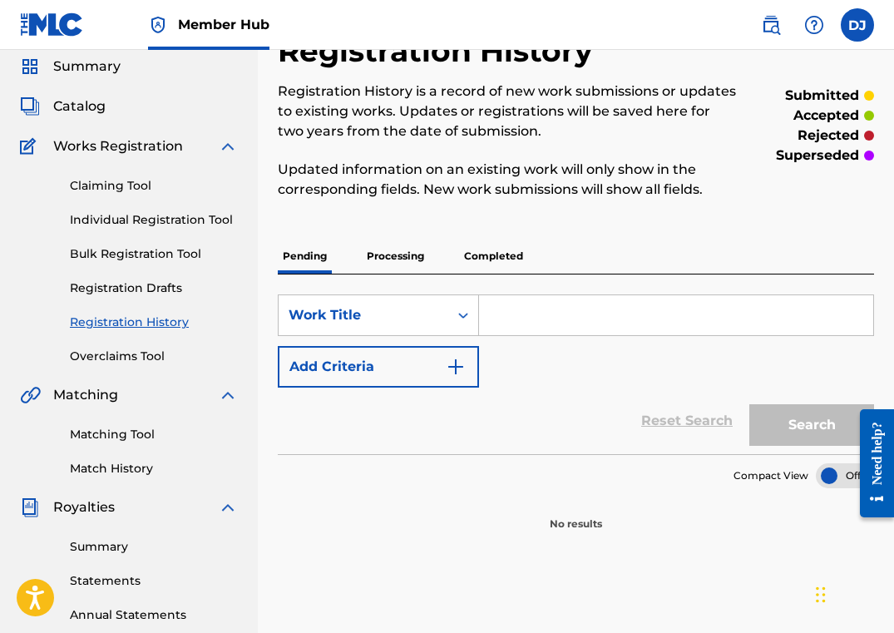
click at [405, 256] on p "Processing" at bounding box center [395, 256] width 67 height 35
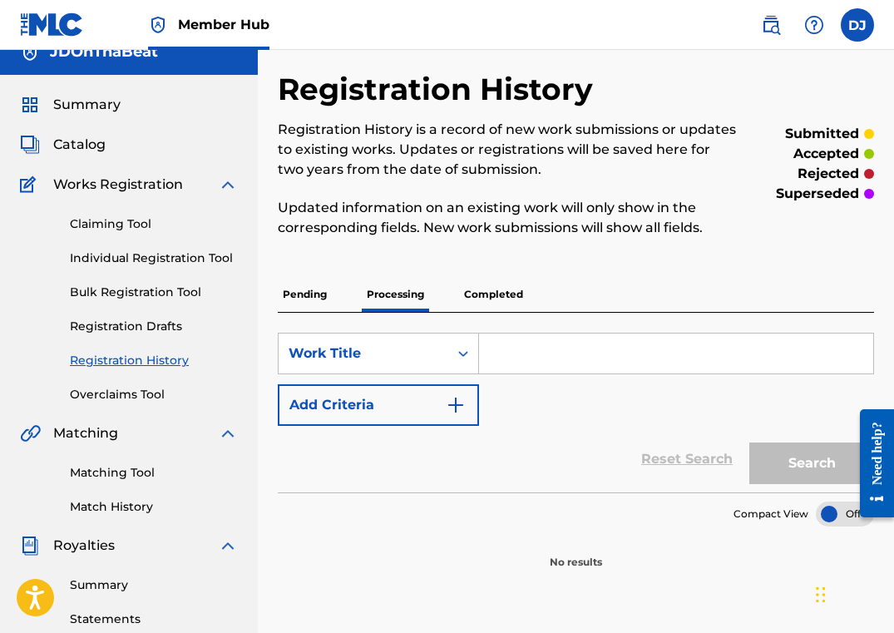
scroll to position [52, 0]
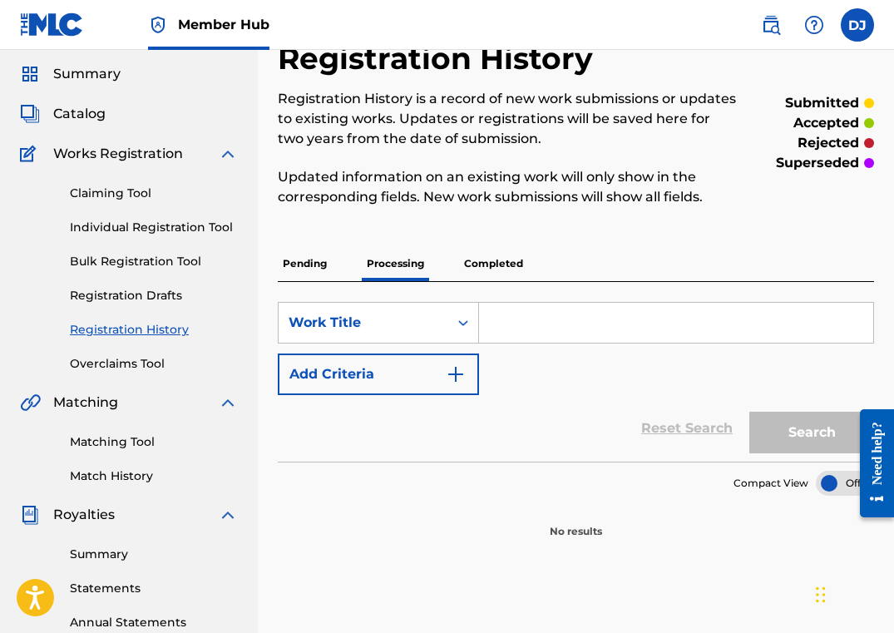
click at [514, 264] on p "Completed" at bounding box center [493, 263] width 69 height 35
